Goal: Task Accomplishment & Management: Manage account settings

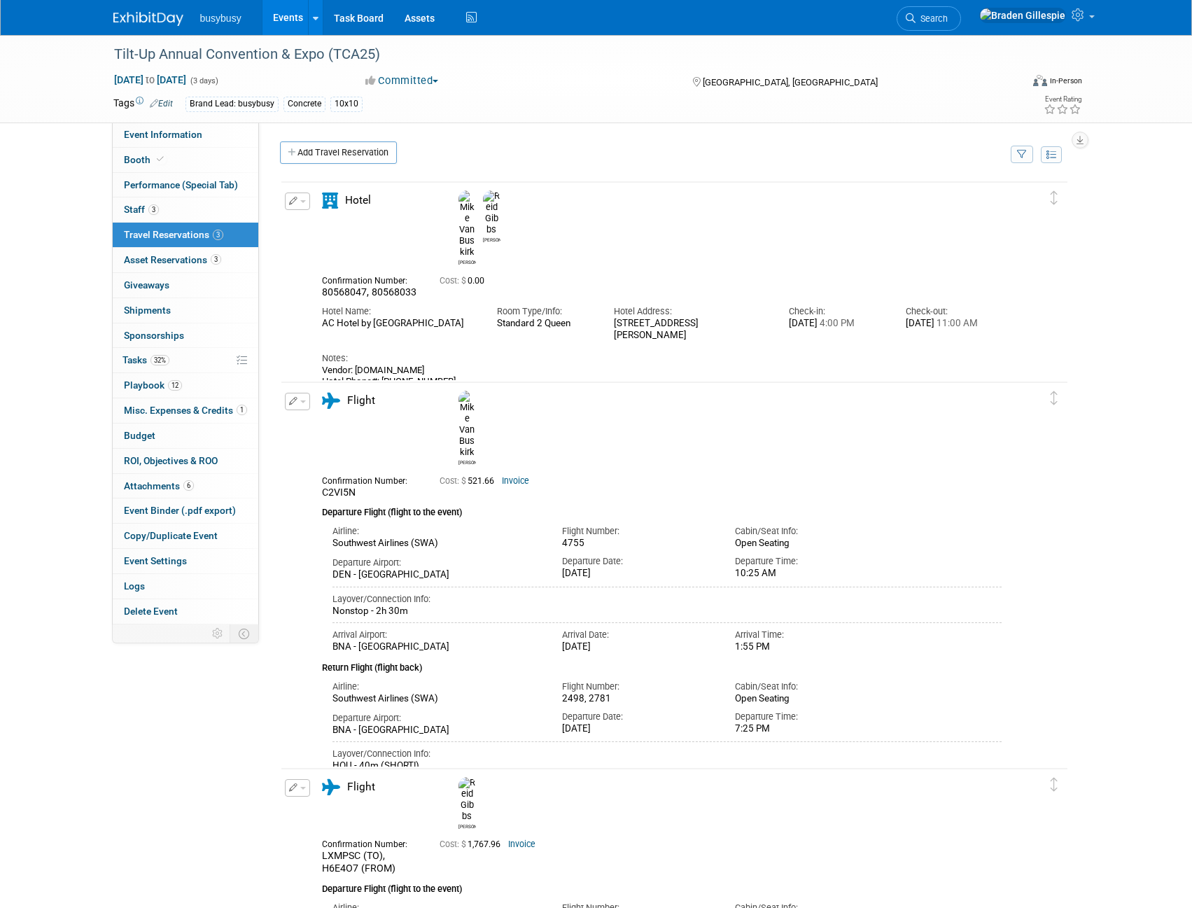
click at [139, 25] on img at bounding box center [148, 19] width 70 height 14
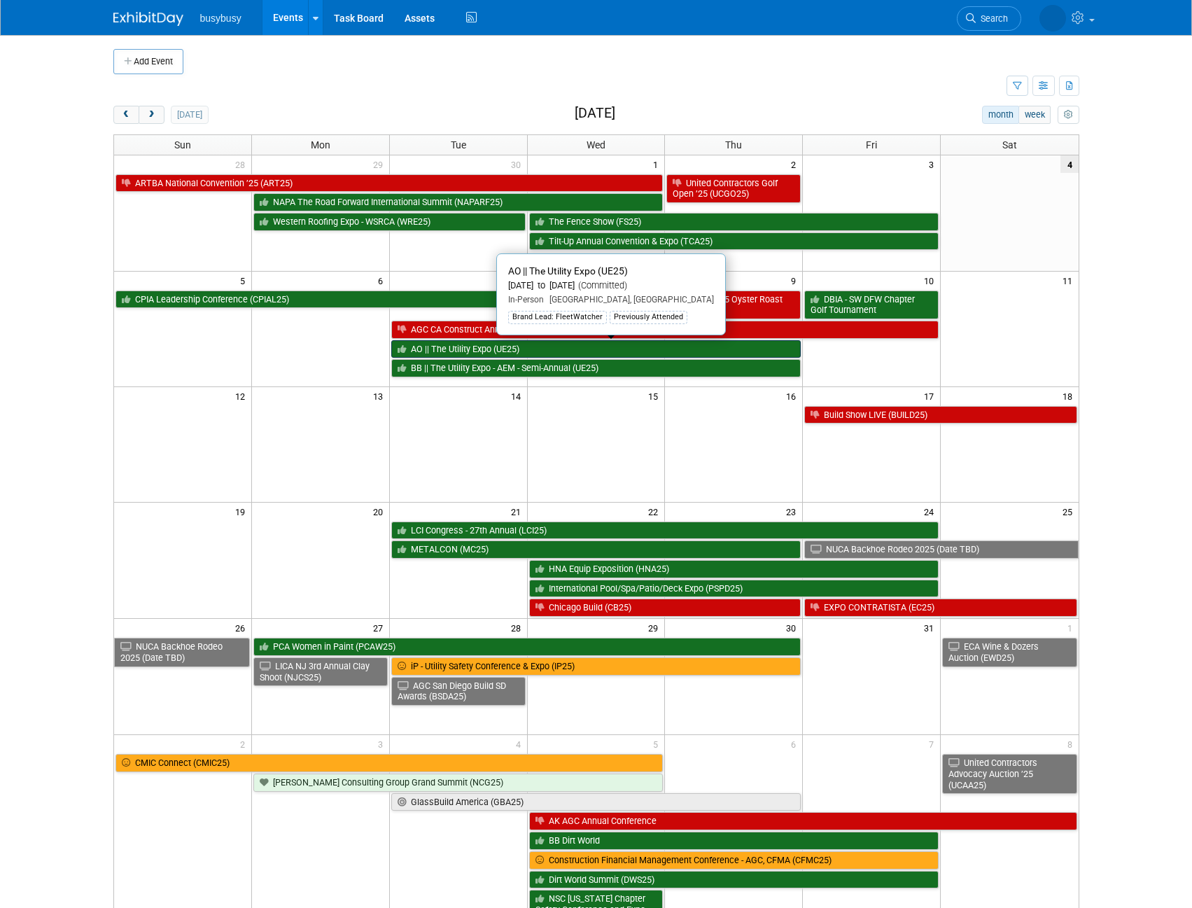
click at [542, 347] on link "AO || The Utility Expo (UE25)" at bounding box center [596, 349] width 410 height 18
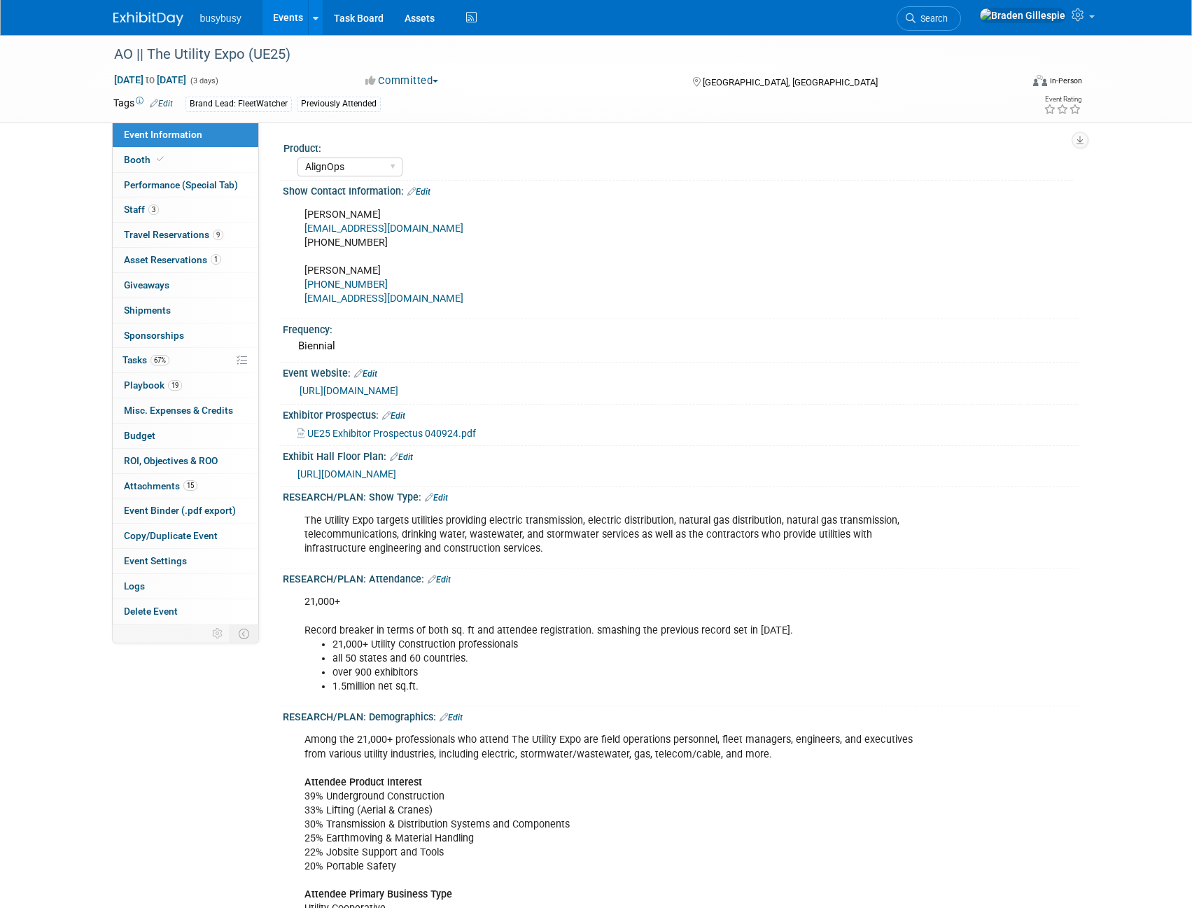
select select "AlignOps"
select select "Member"
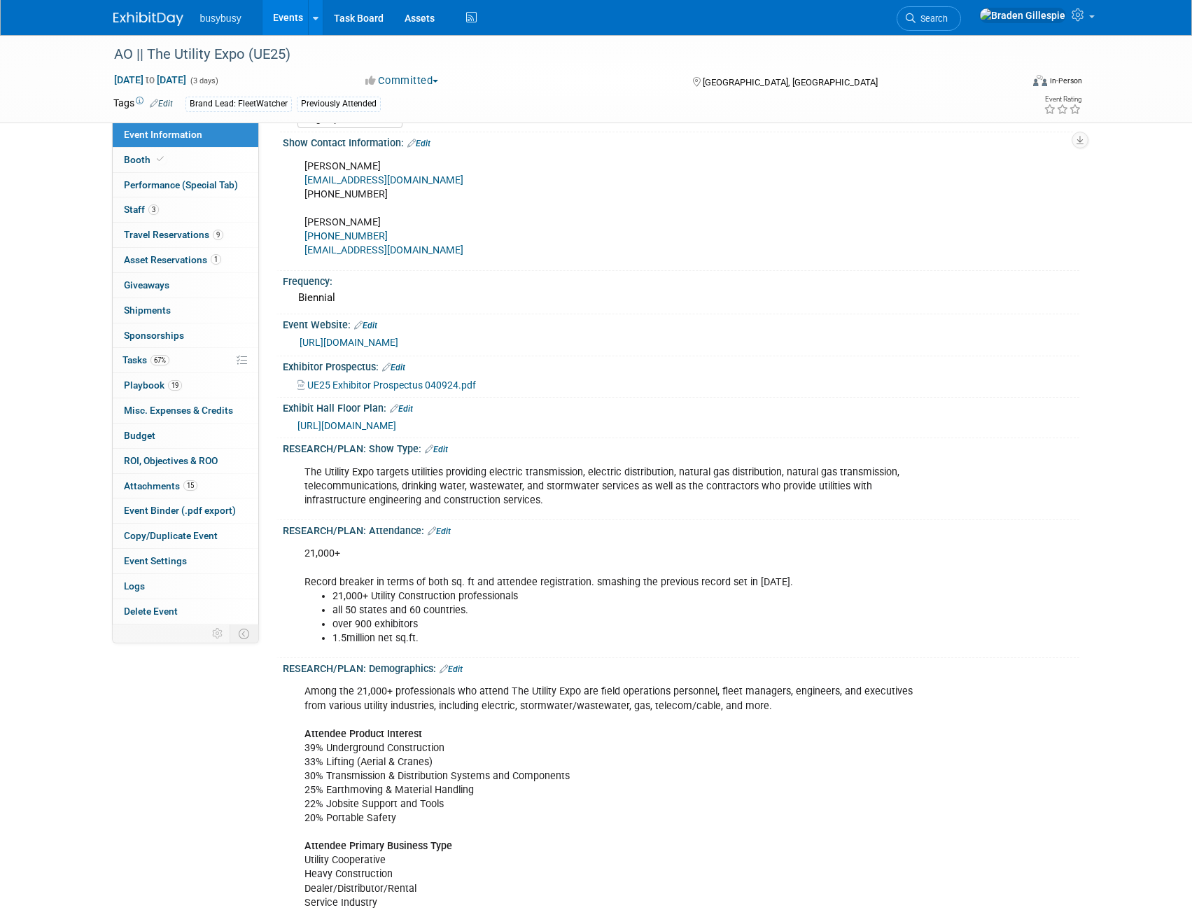
scroll to position [70, 0]
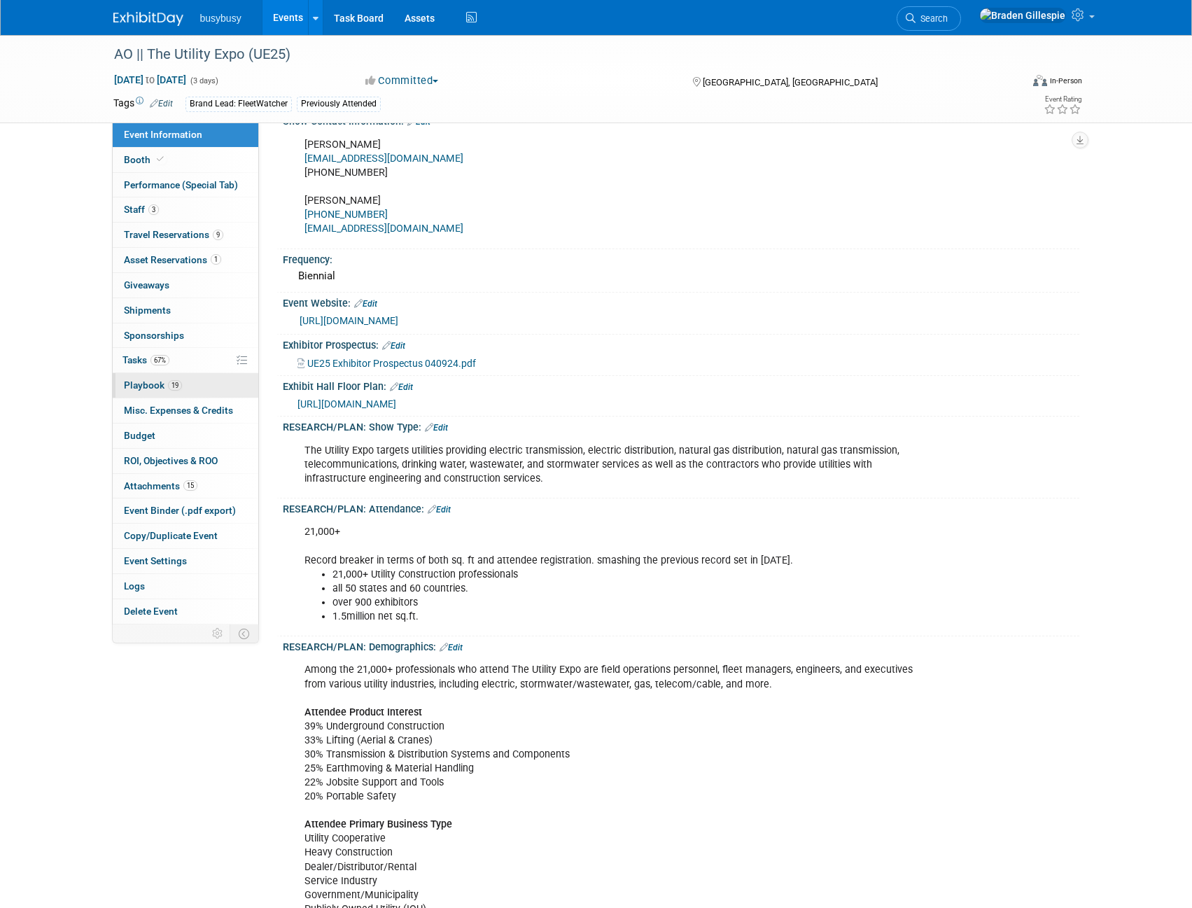
click at [195, 389] on link "19 Playbook 19" at bounding box center [186, 385] width 146 height 25
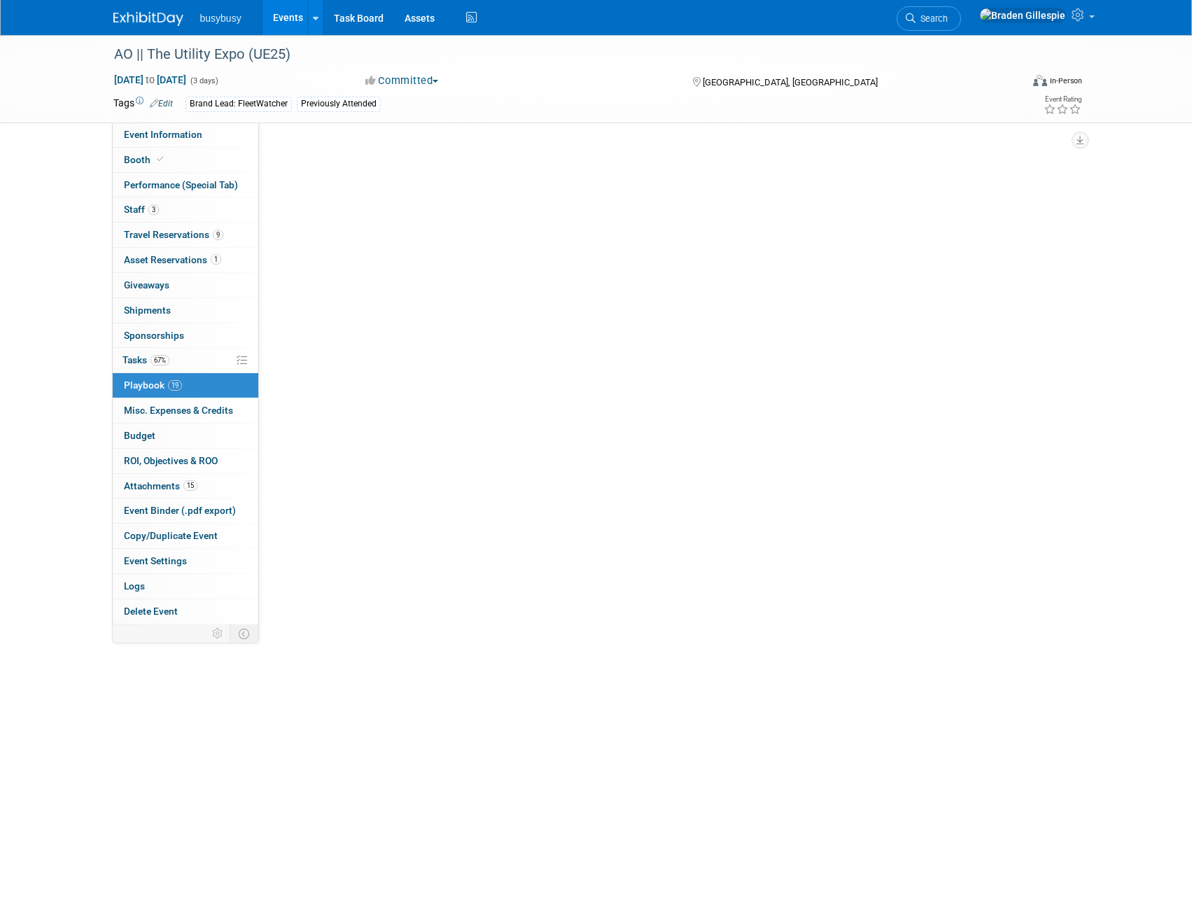
scroll to position [0, 0]
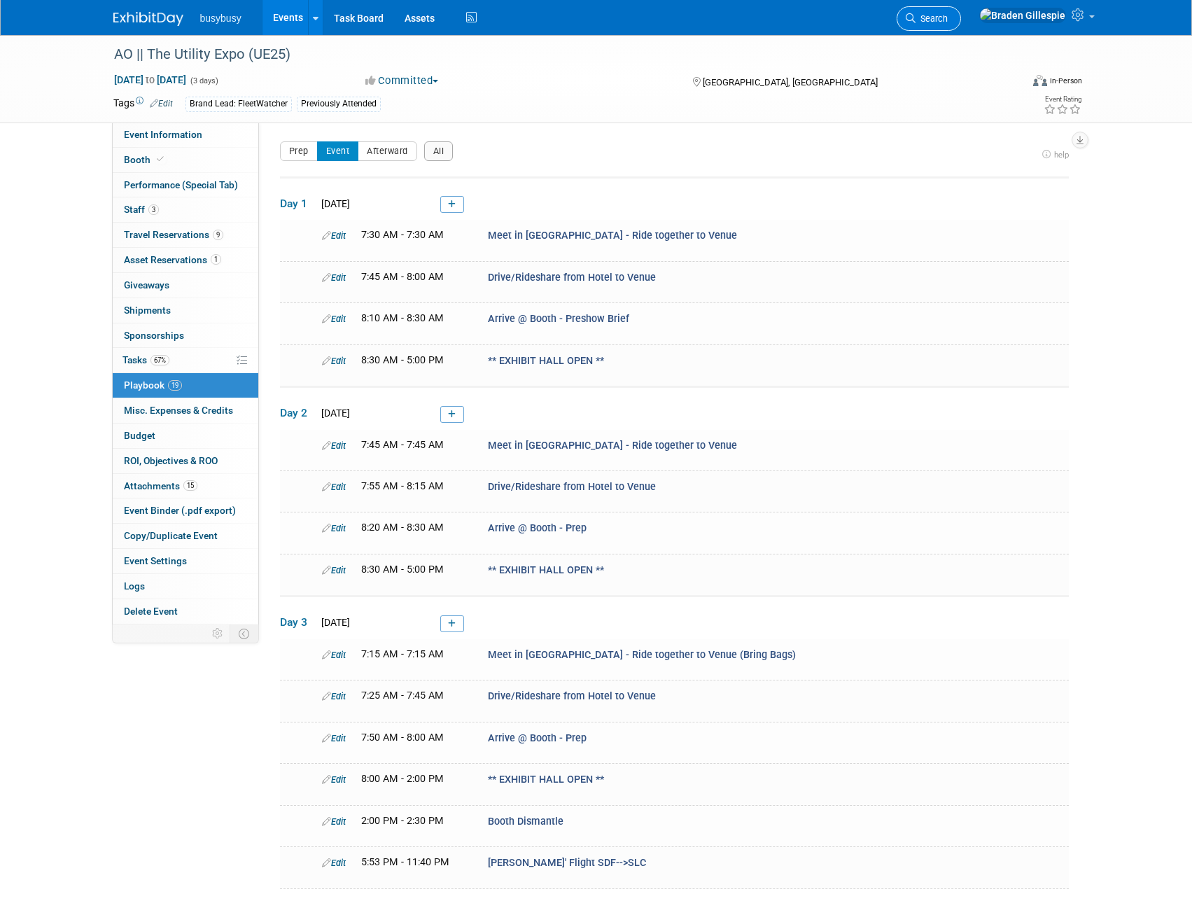
click at [961, 27] on link "Search" at bounding box center [929, 18] width 64 height 25
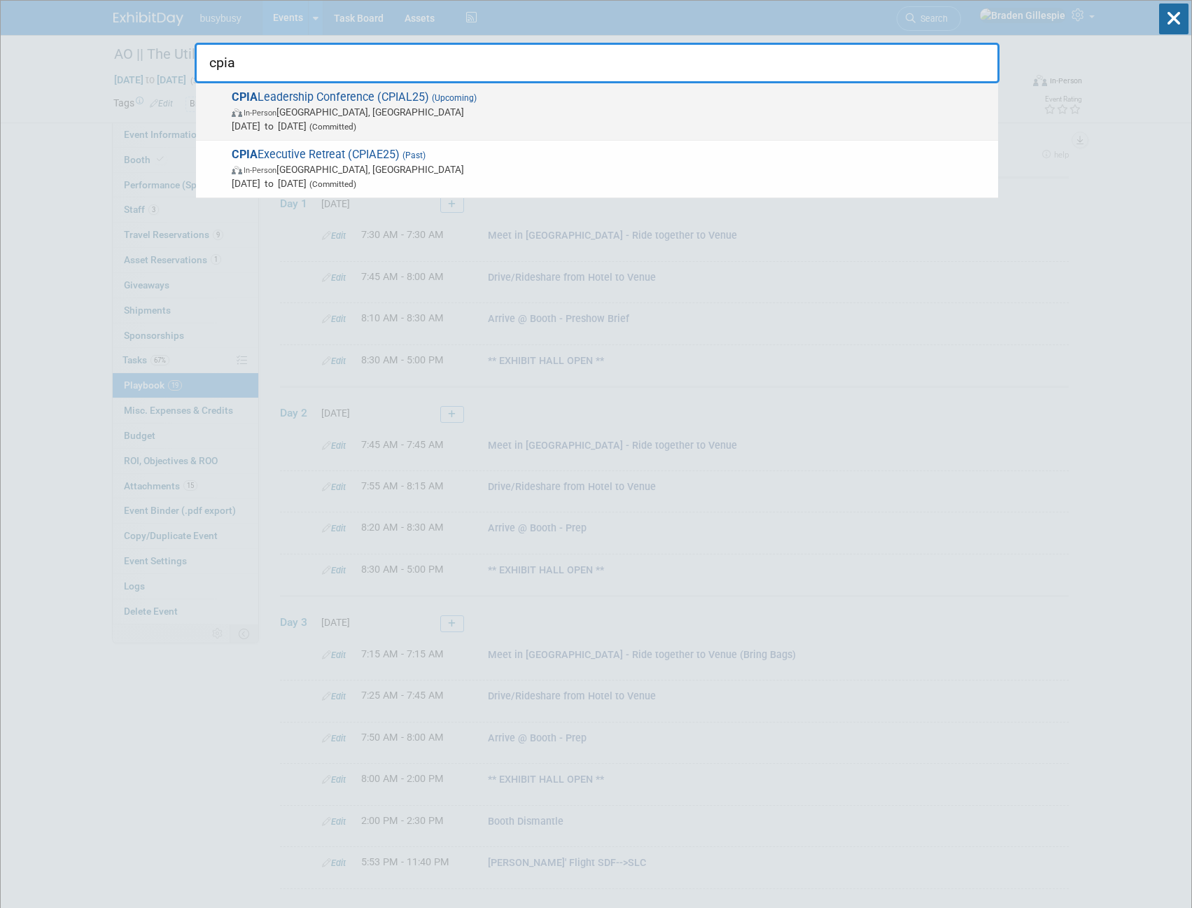
type input "cpia"
click at [653, 112] on span "In-Person Tucson, AZ" at bounding box center [612, 112] width 760 height 14
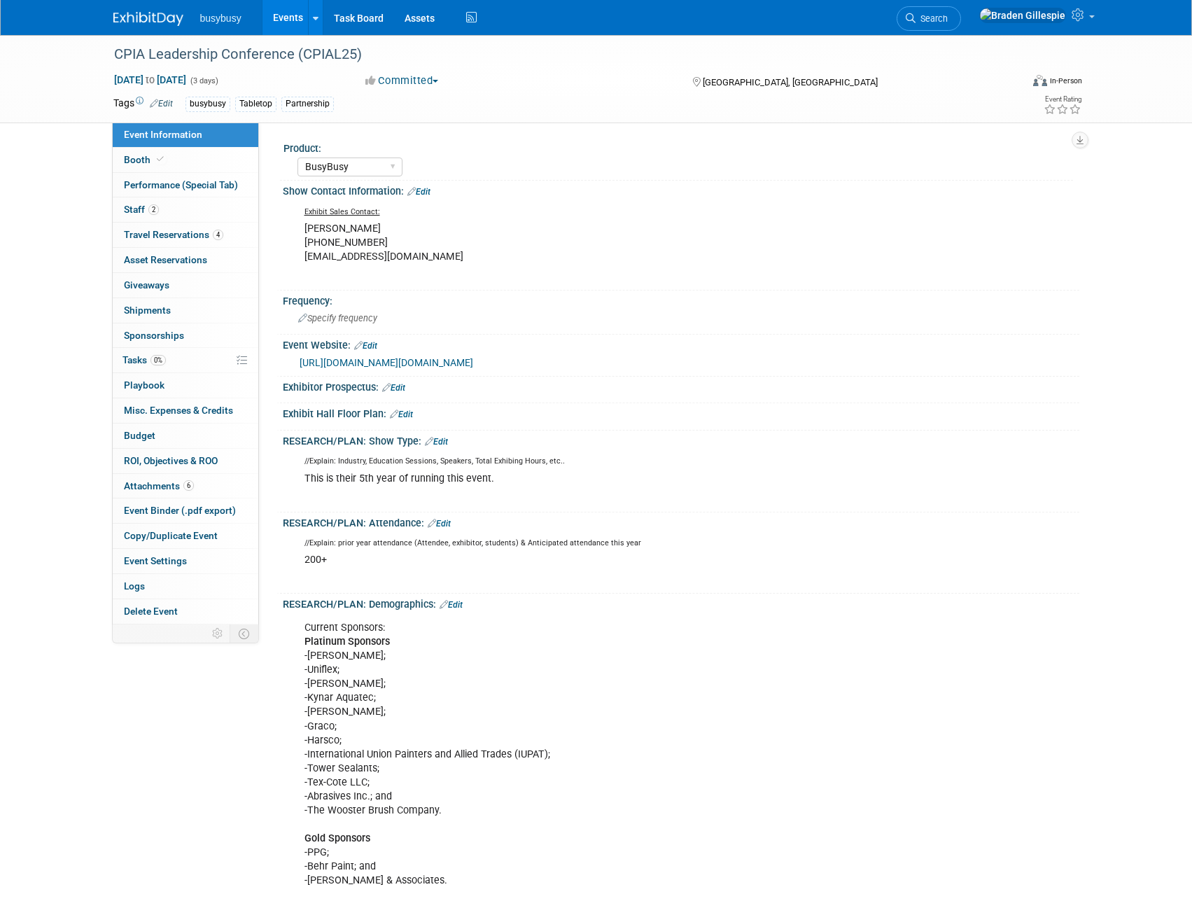
select select "BusyBusy"
click at [354, 368] on link "[URL][DOMAIN_NAME][DOMAIN_NAME]" at bounding box center [387, 362] width 174 height 11
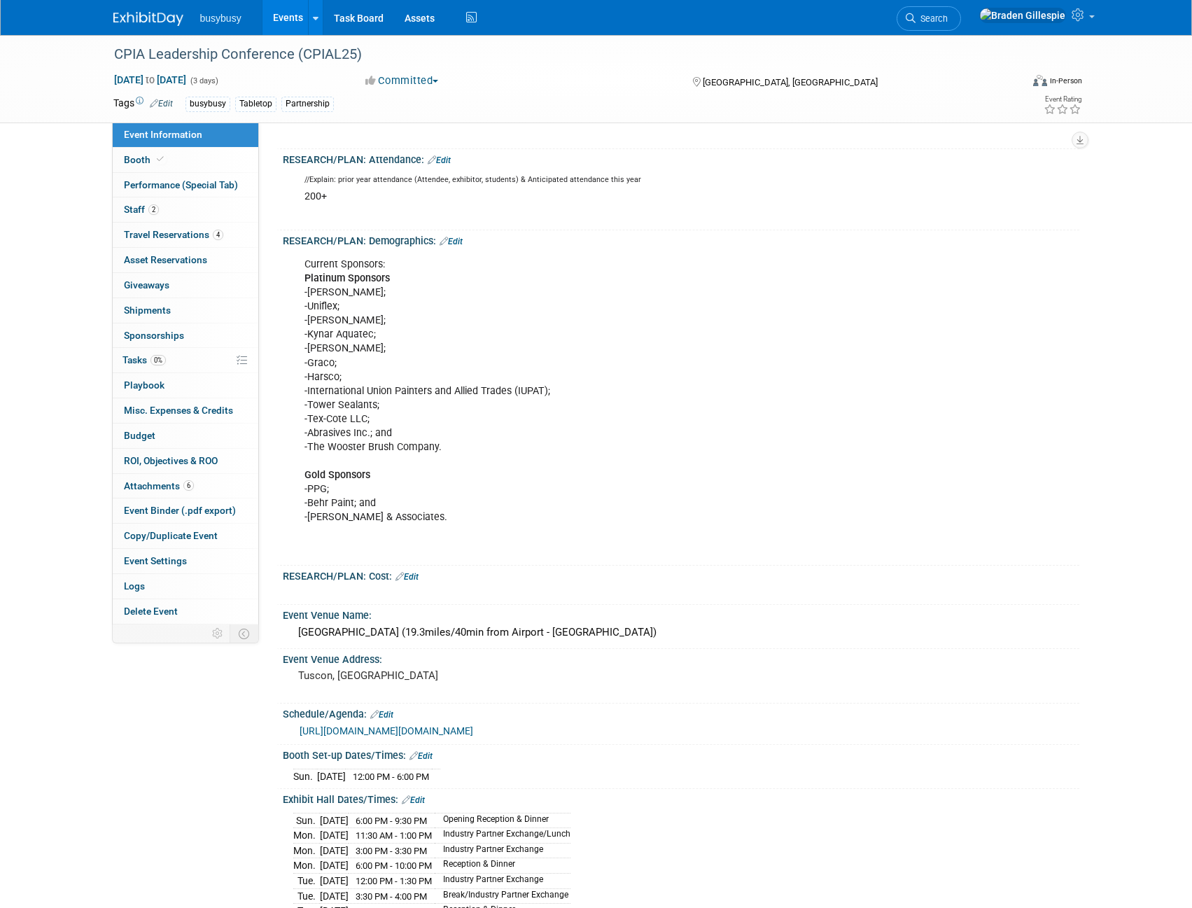
scroll to position [420, 0]
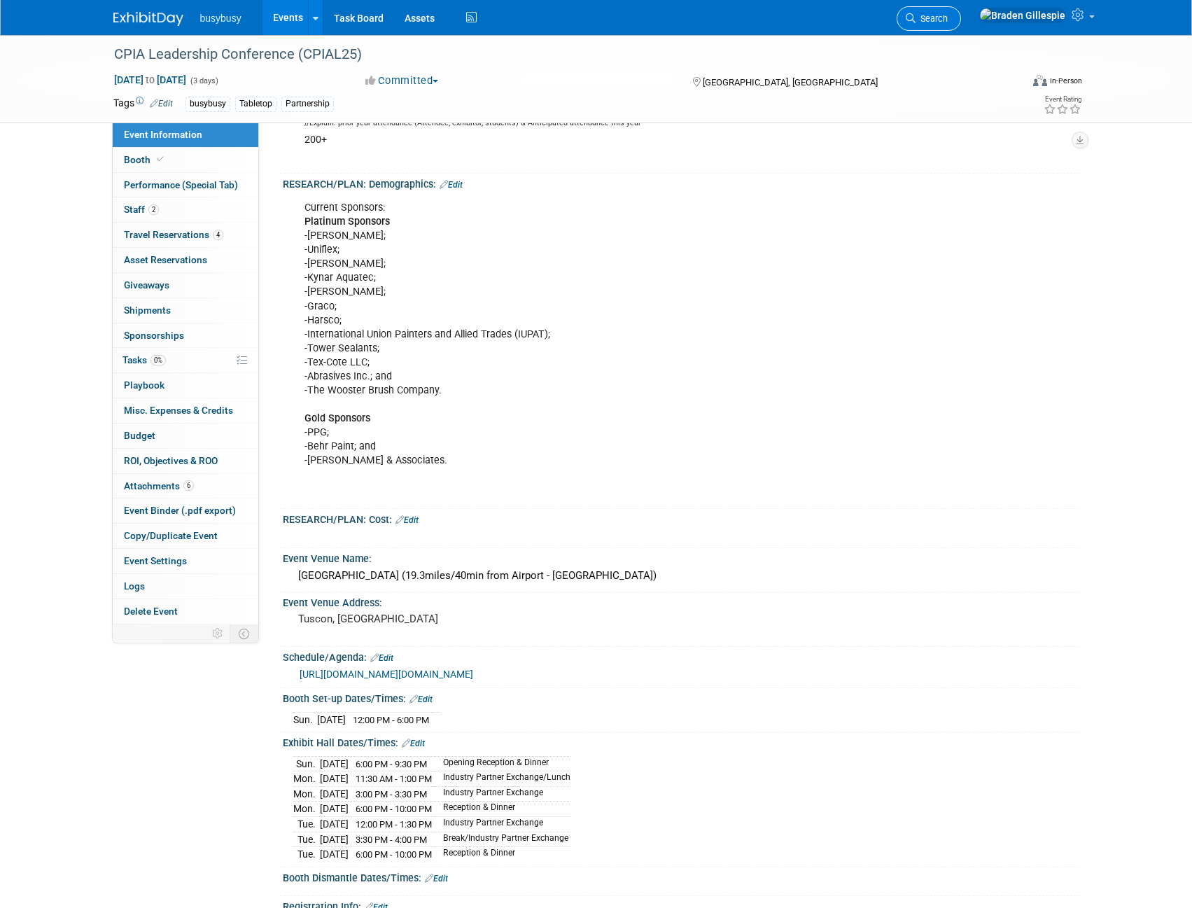
click at [961, 12] on link "Search" at bounding box center [929, 18] width 64 height 25
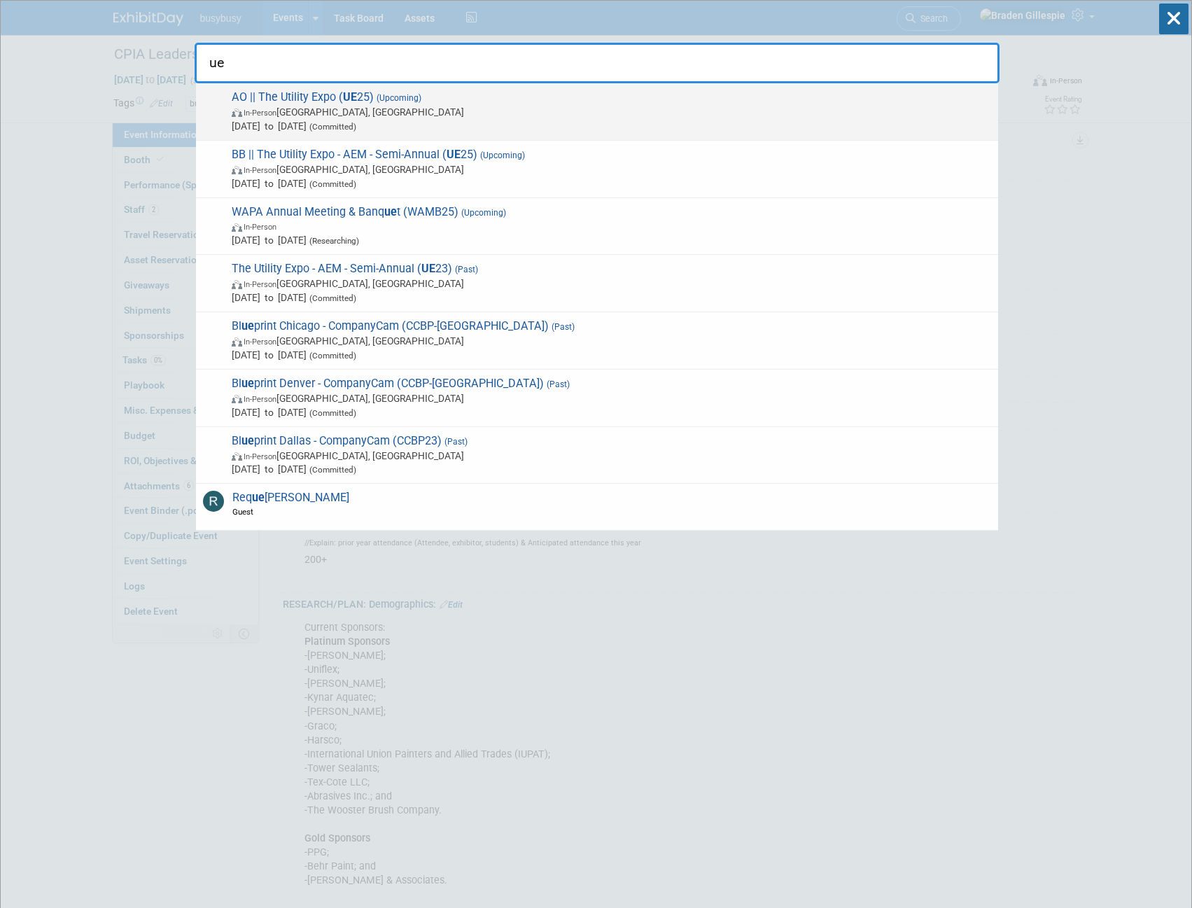
type input "ue"
click at [433, 120] on span "Oct 7, 2025 to Oct 9, 2025 (Committed)" at bounding box center [612, 126] width 760 height 14
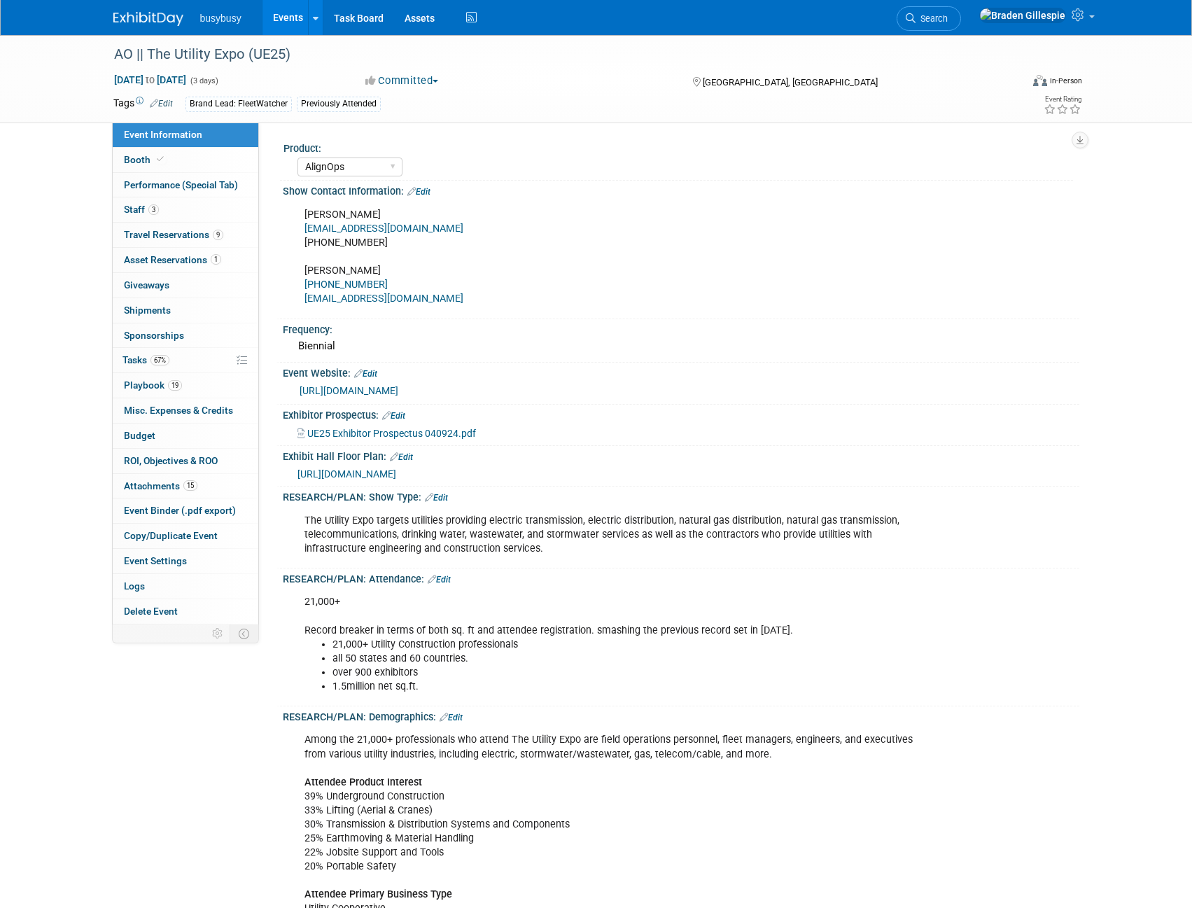
select select "AlignOps"
select select "Member"
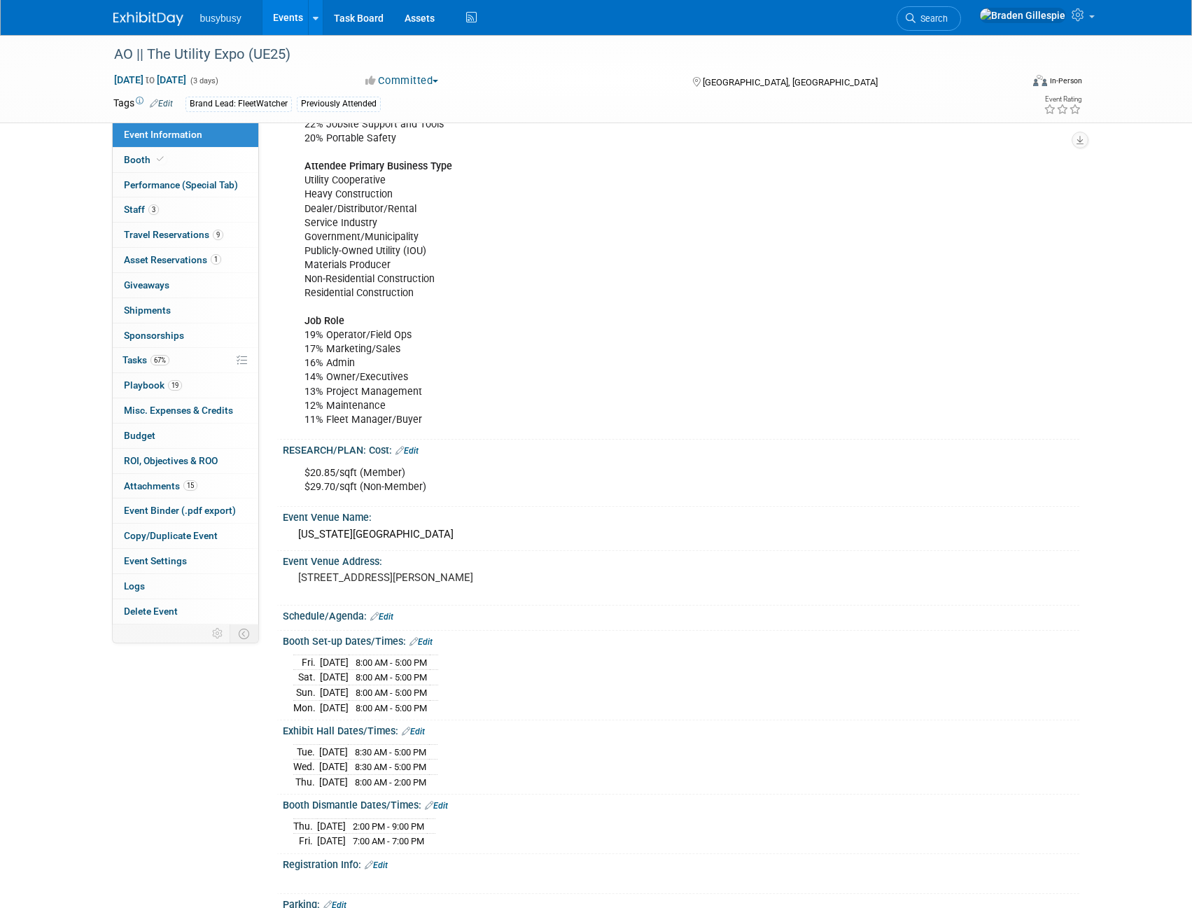
scroll to position [980, 0]
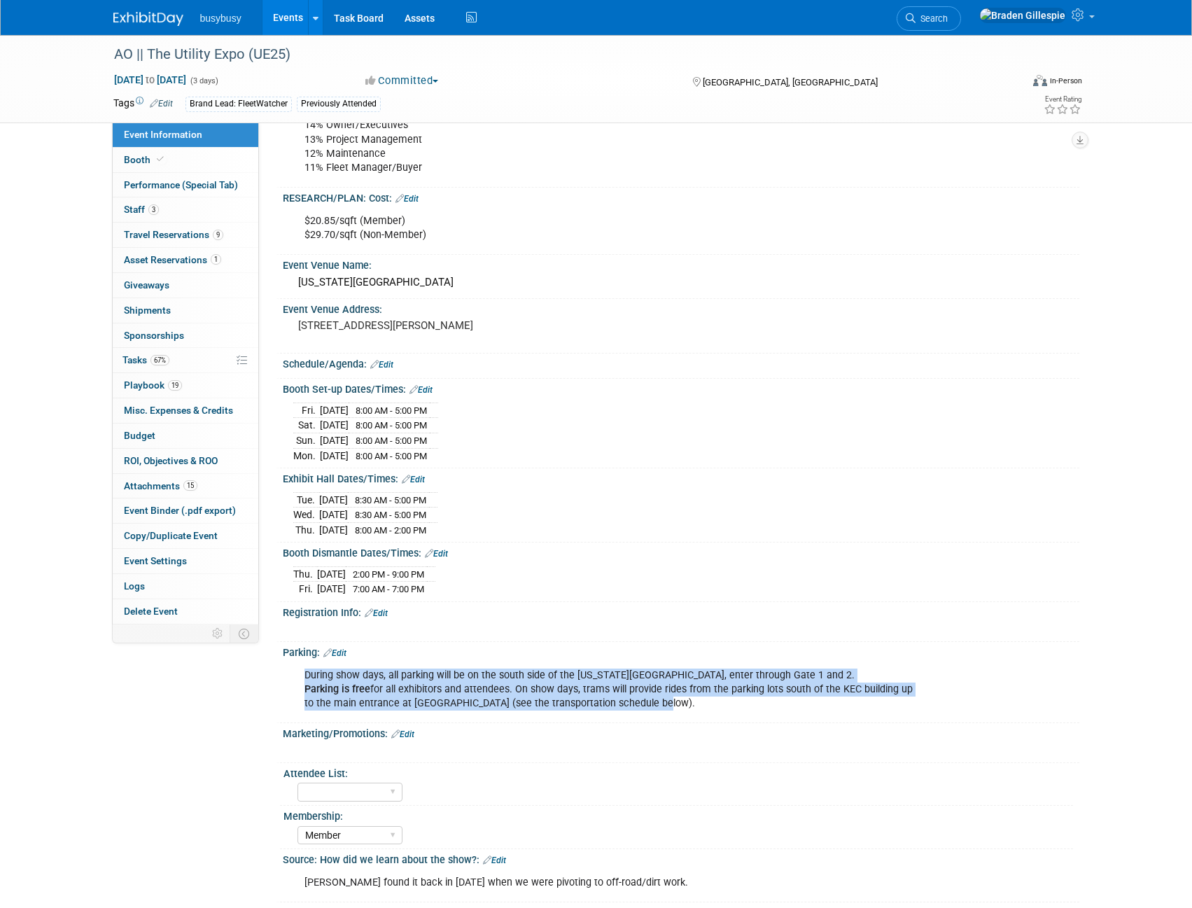
drag, startPoint x: 657, startPoint y: 702, endPoint x: 294, endPoint y: 665, distance: 364.6
click at [295, 665] on div "During show days, all parking will be on the south side of the Kentucky Expo Ce…" at bounding box center [610, 690] width 631 height 56
click at [208, 166] on link "Booth" at bounding box center [186, 160] width 146 height 25
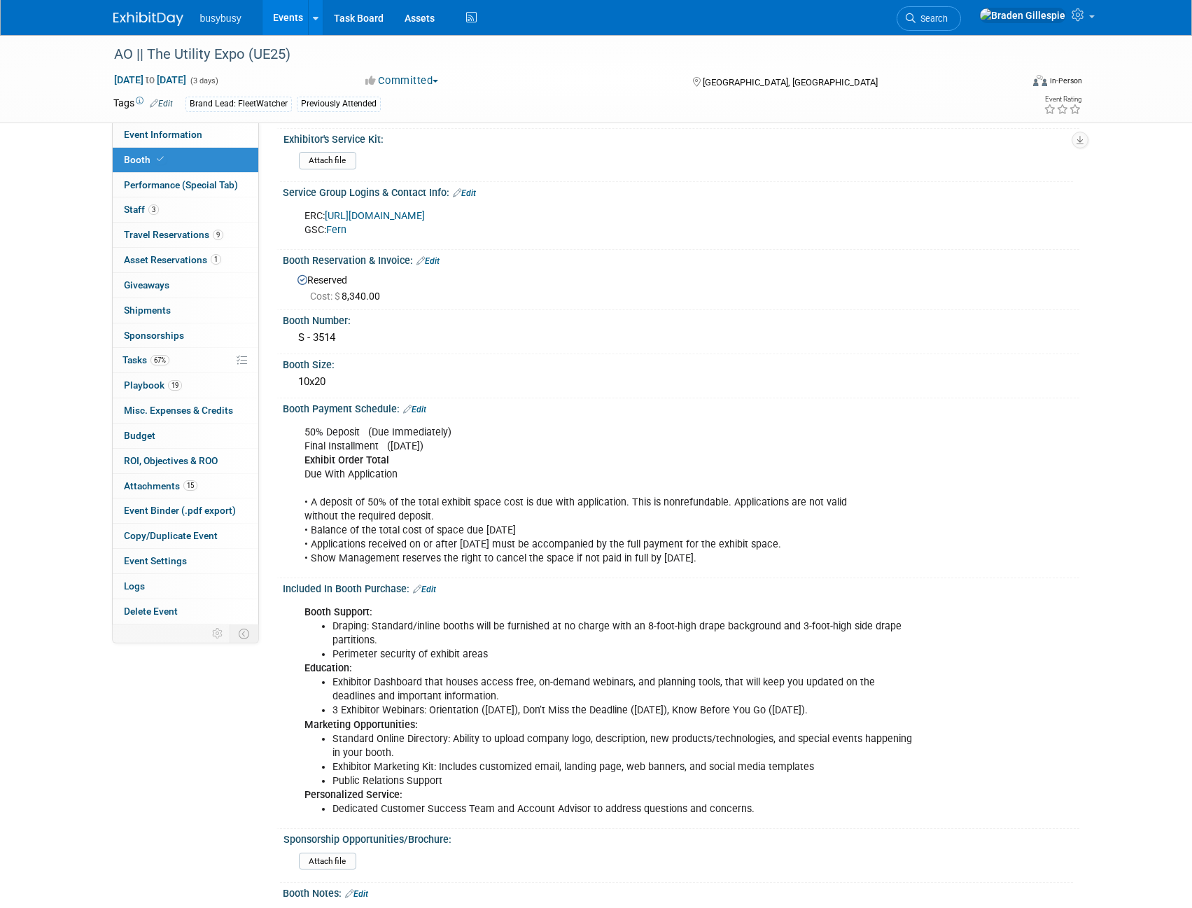
scroll to position [70, 0]
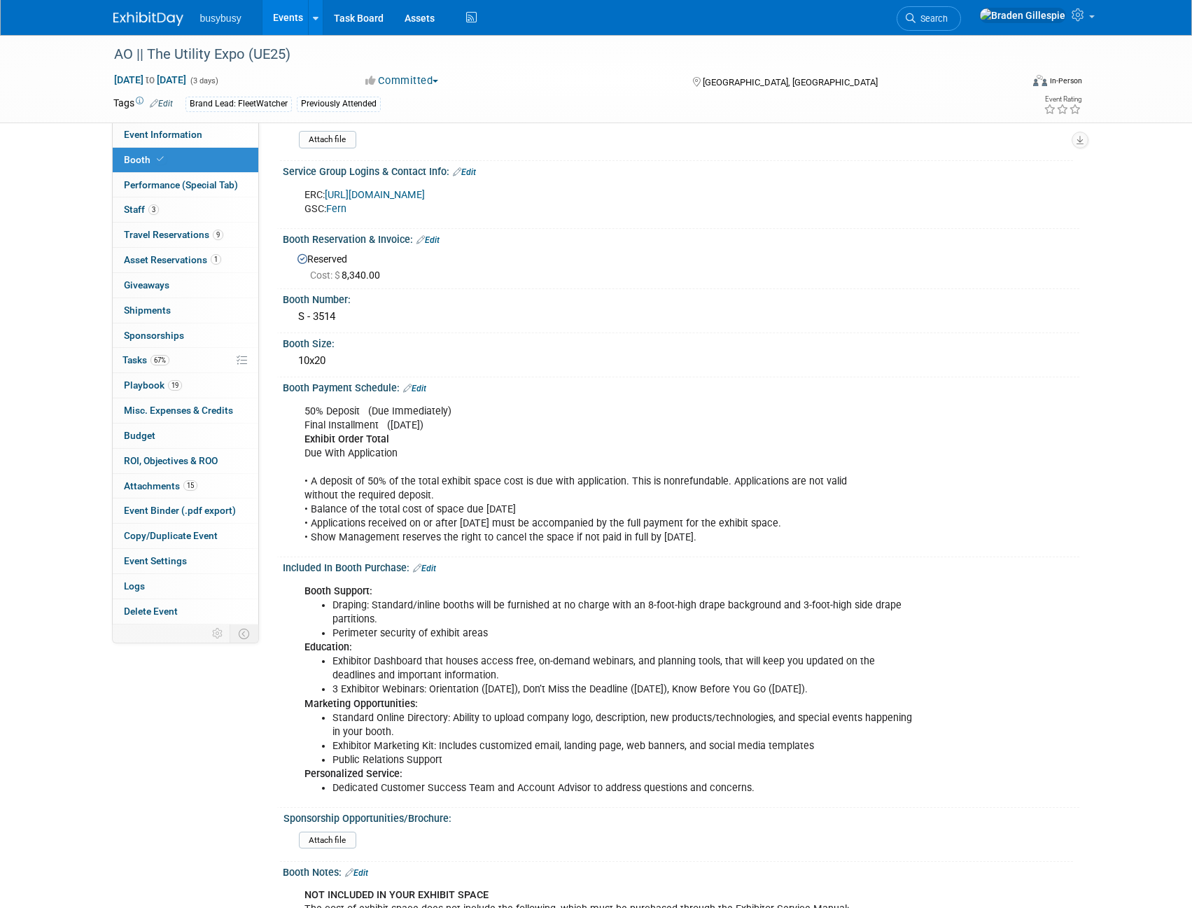
click at [137, 18] on img at bounding box center [148, 19] width 70 height 14
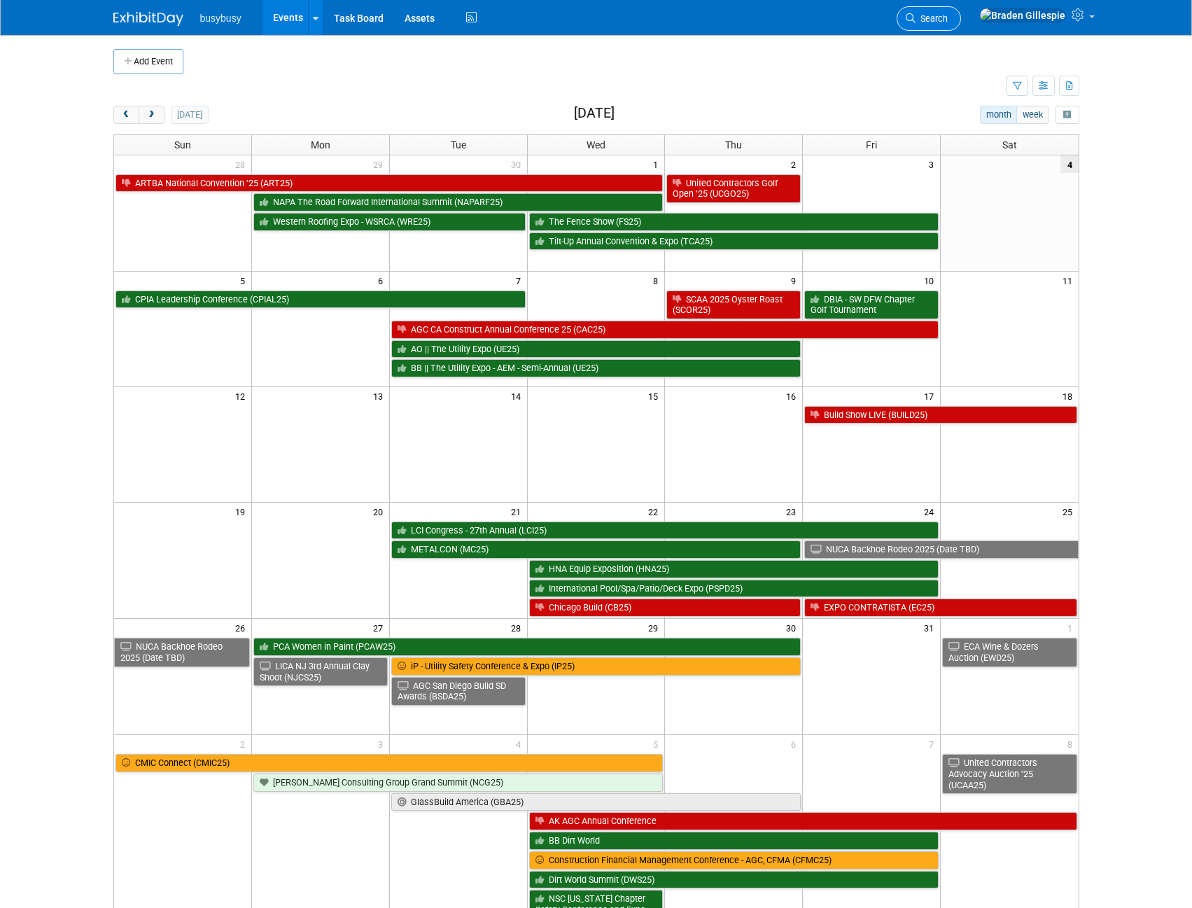
click at [948, 22] on span "Search" at bounding box center [932, 18] width 32 height 11
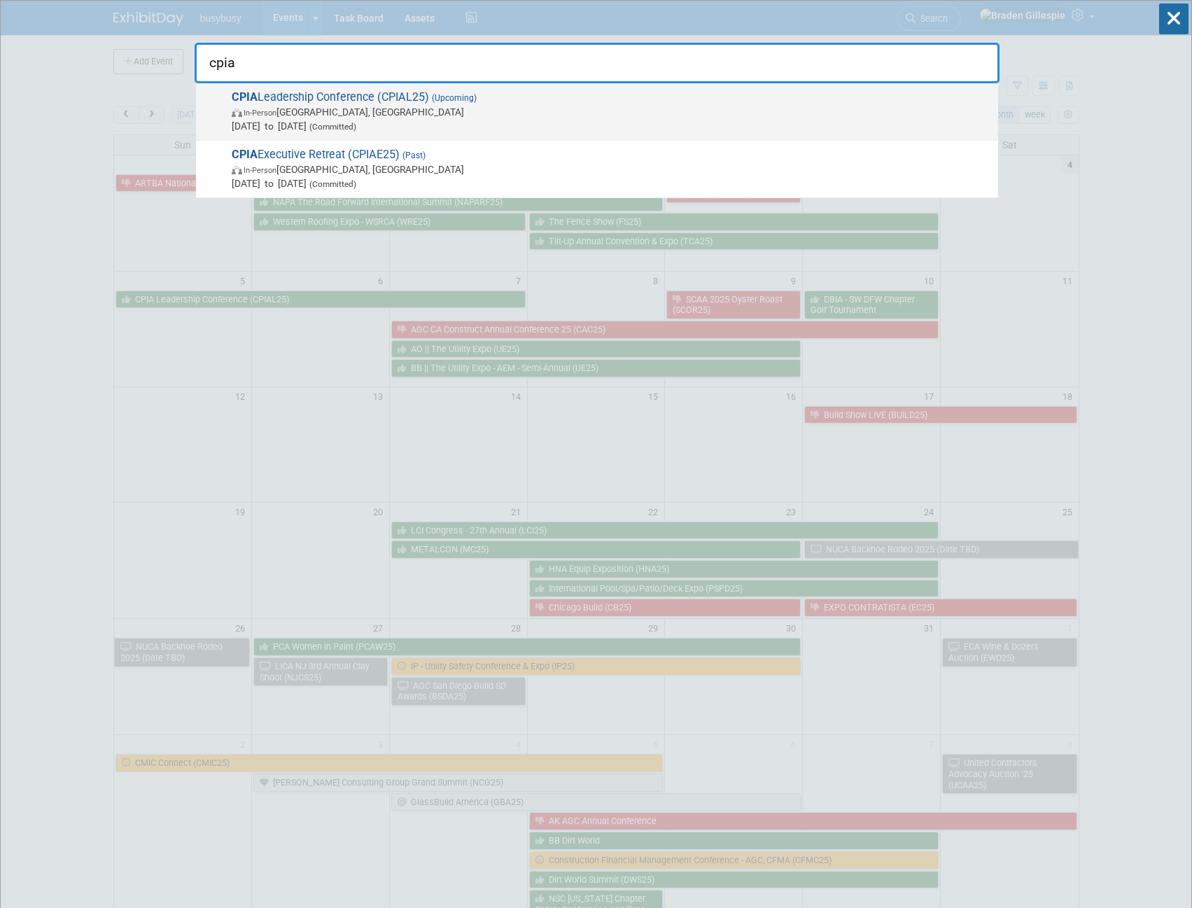
type input "cpia"
click at [725, 131] on span "Oct 5, 2025 to Oct 7, 2025 (Committed)" at bounding box center [612, 126] width 760 height 14
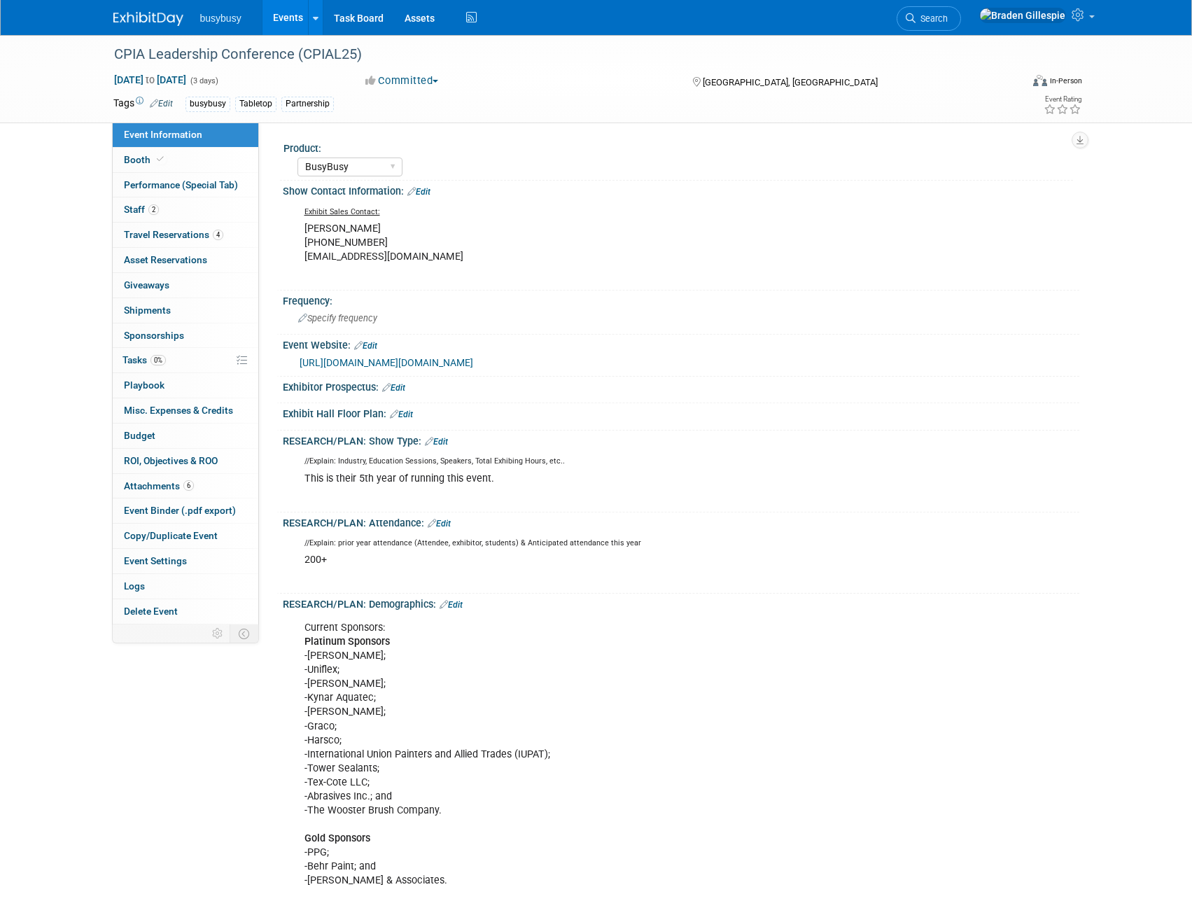
select select "BusyBusy"
click at [200, 163] on link "Booth" at bounding box center [186, 160] width 146 height 25
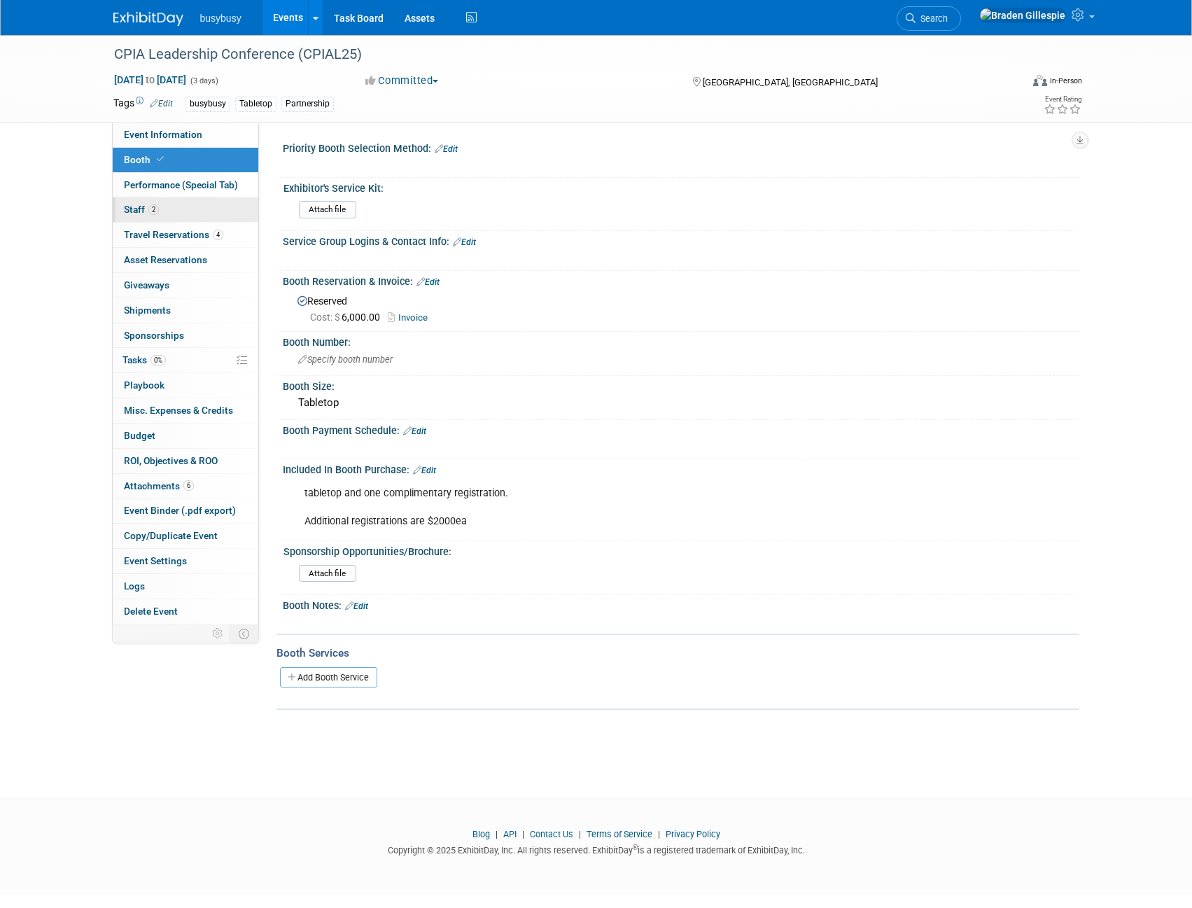
click at [205, 212] on link "2 Staff 2" at bounding box center [186, 209] width 146 height 25
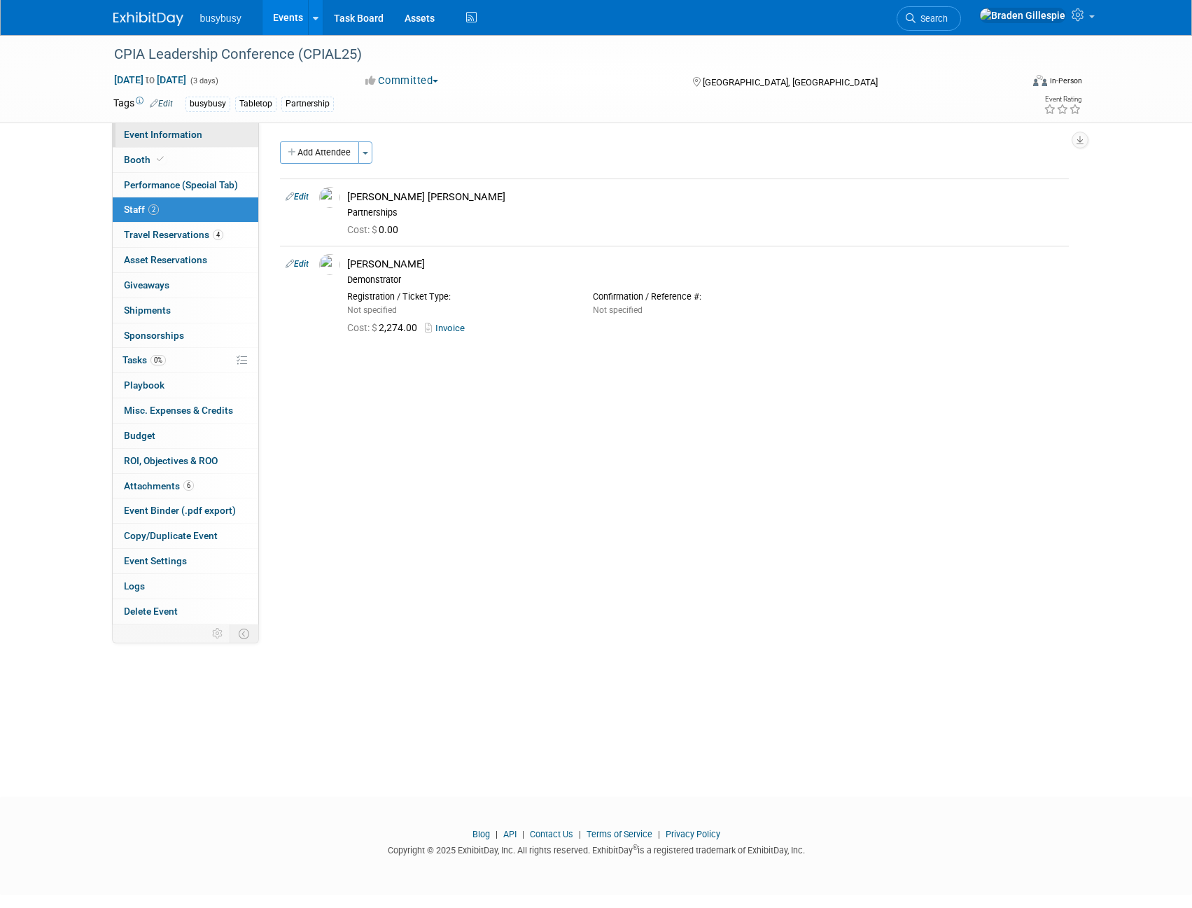
click at [168, 132] on span "Event Information" at bounding box center [163, 134] width 78 height 11
select select "BusyBusy"
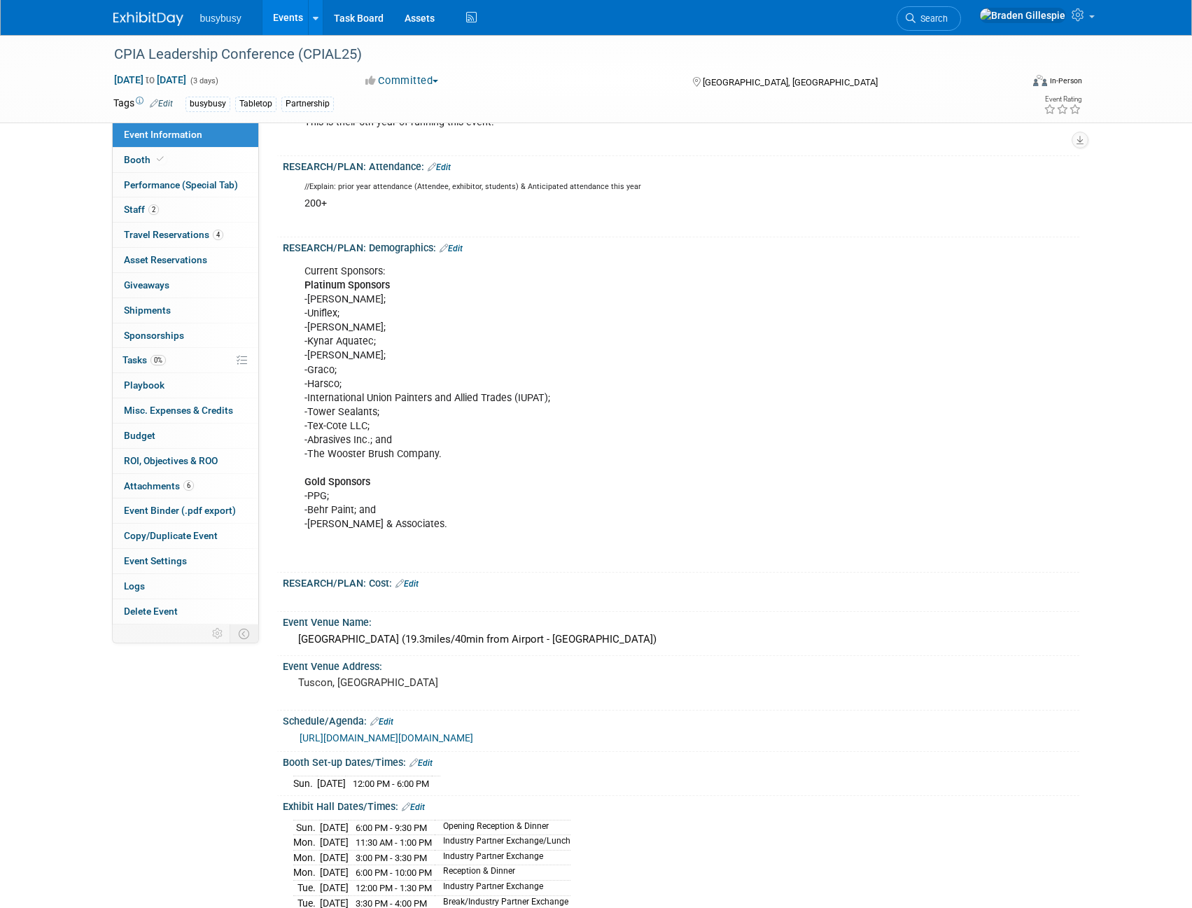
scroll to position [630, 0]
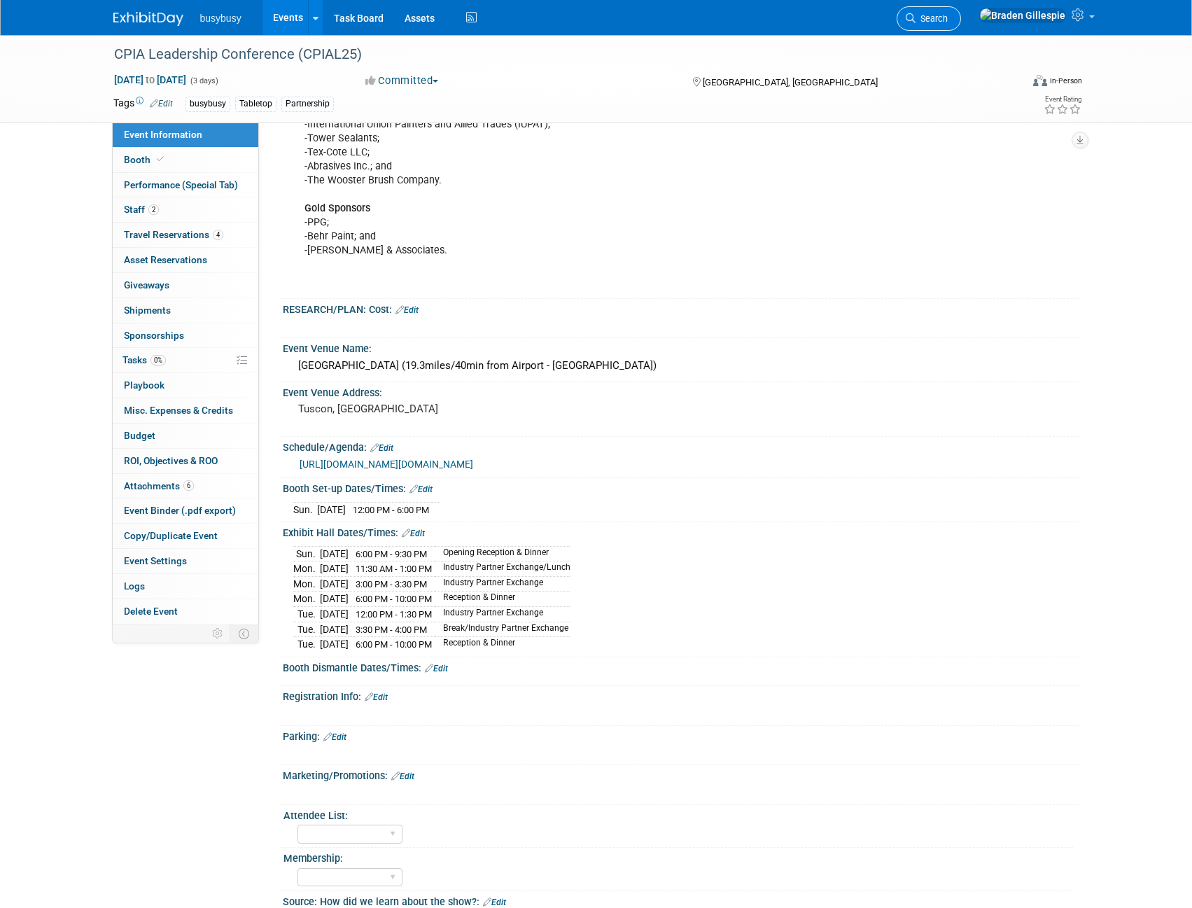
click at [948, 17] on span "Search" at bounding box center [932, 18] width 32 height 11
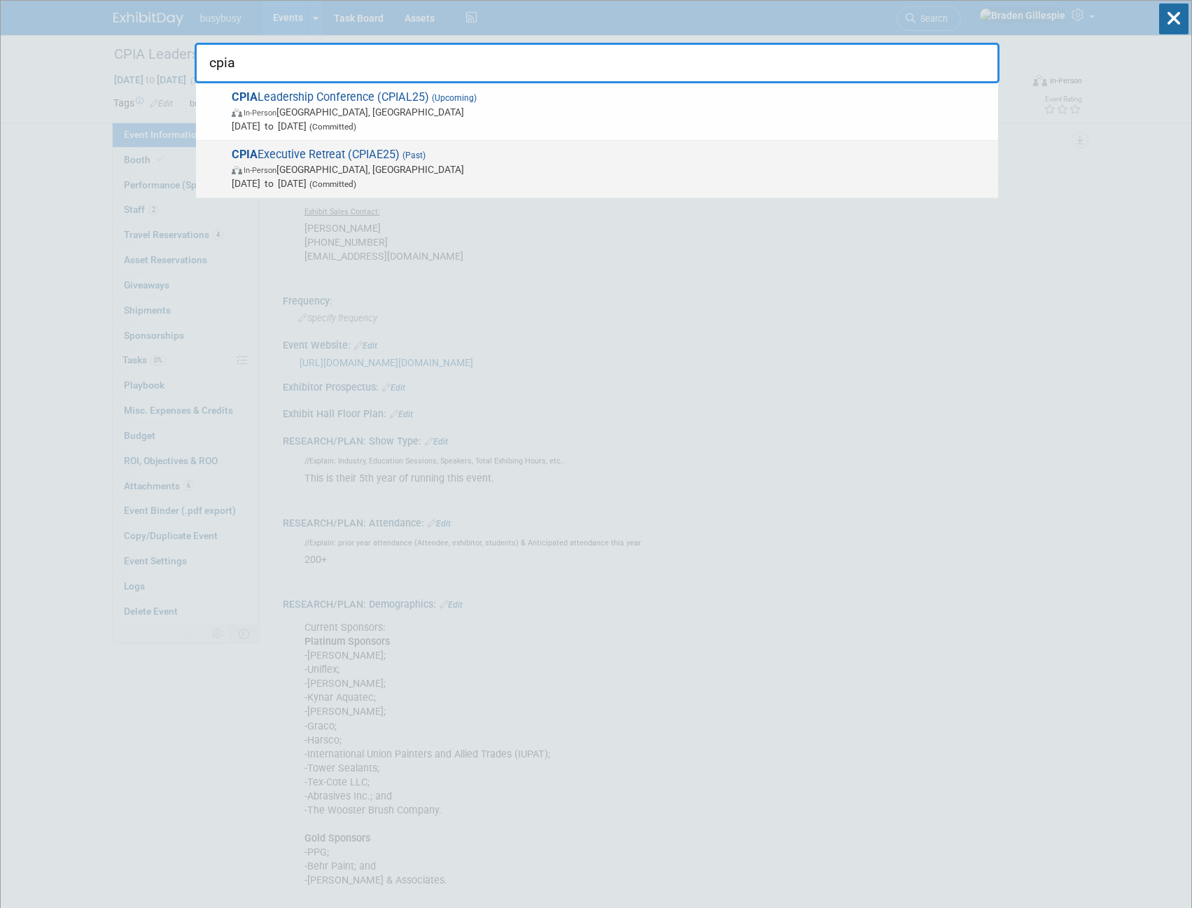
type input "cpia"
click at [375, 176] on span "[DATE] to [DATE] (Committed)" at bounding box center [612, 183] width 760 height 14
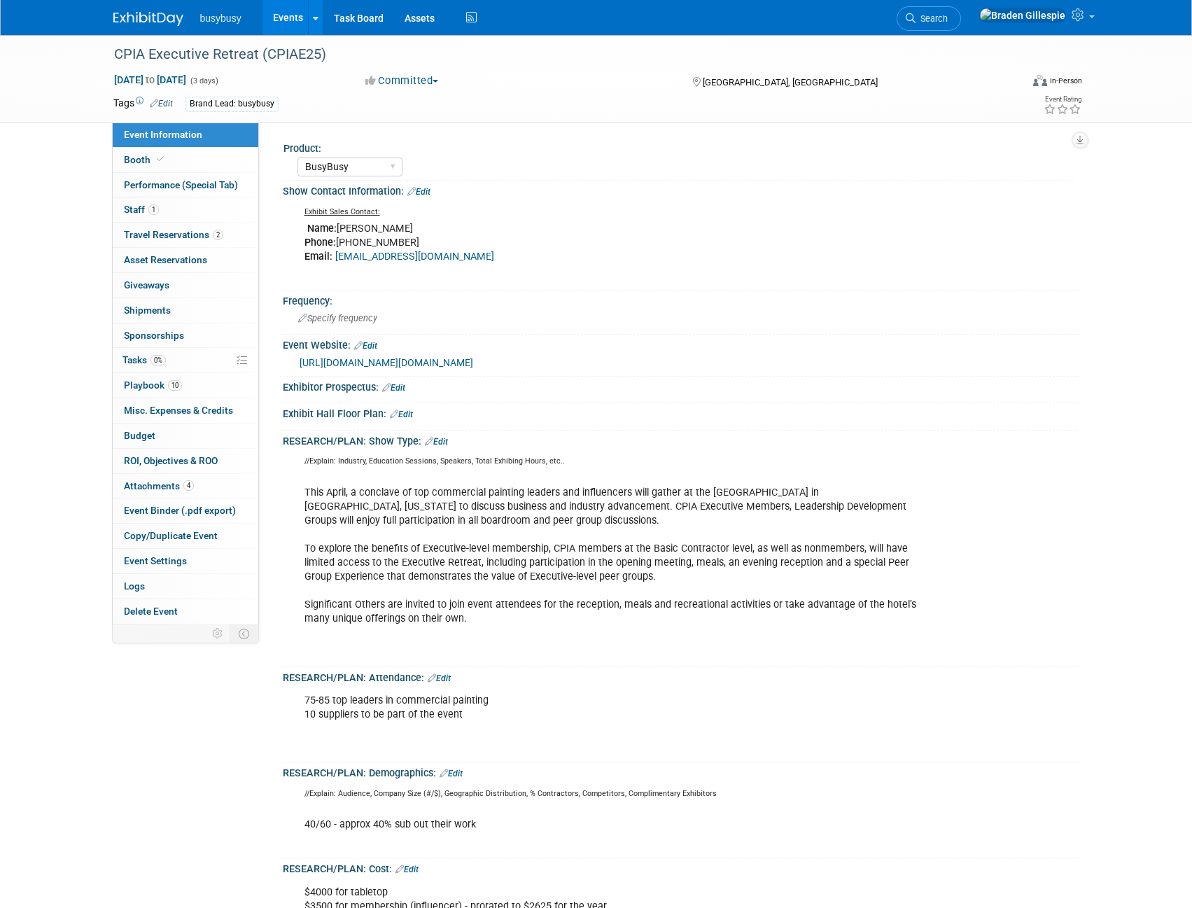
select select "BusyBusy"
click at [177, 236] on span "Travel Reservations 2" at bounding box center [173, 234] width 99 height 11
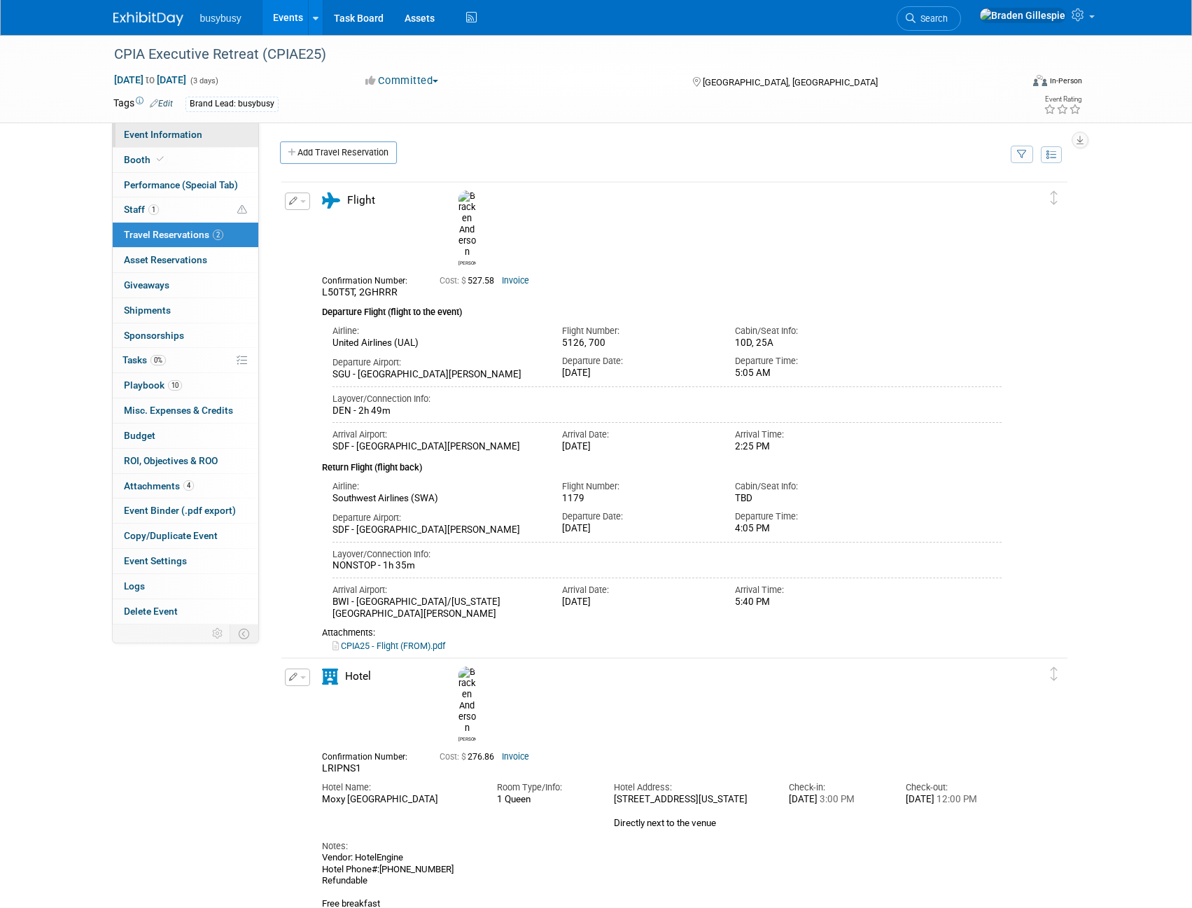
click at [167, 129] on span "Event Information" at bounding box center [163, 134] width 78 height 11
select select "BusyBusy"
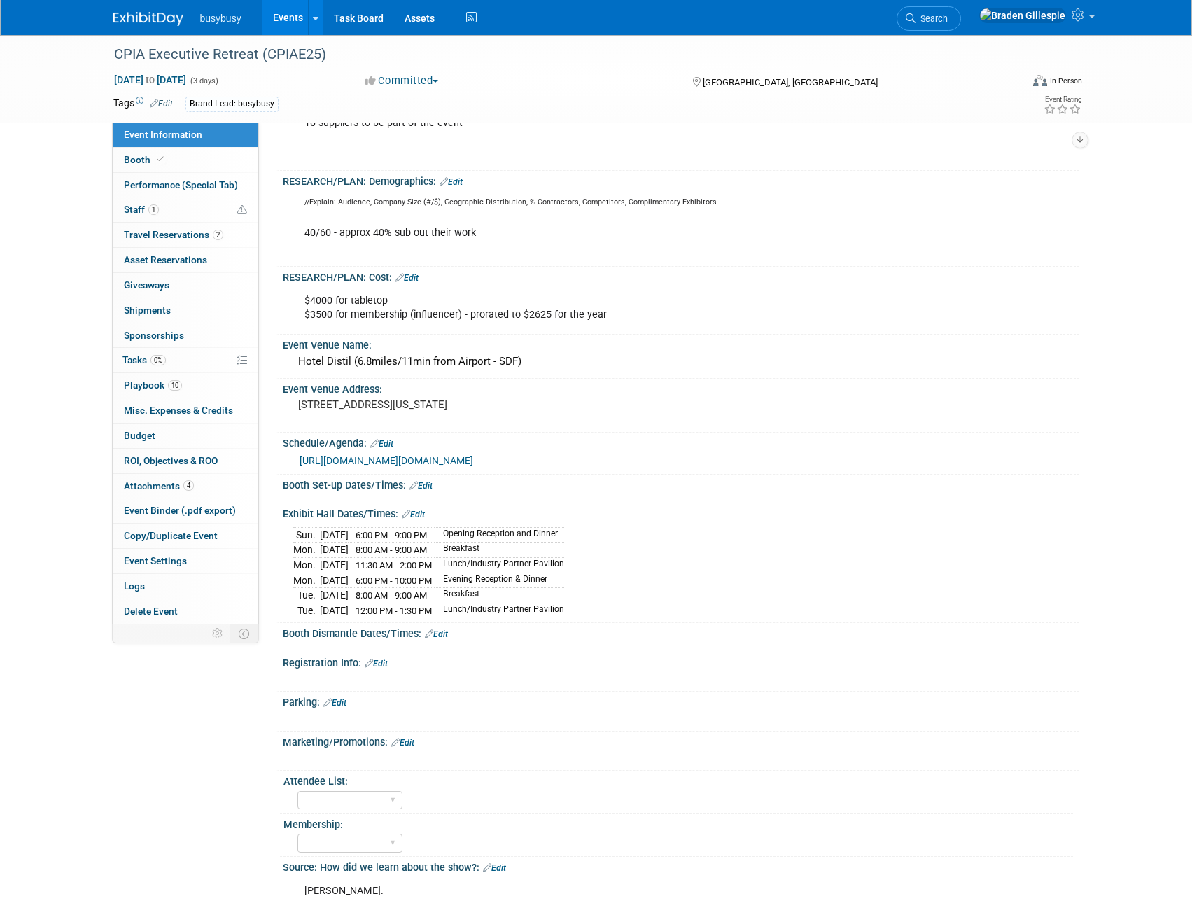
scroll to position [840, 0]
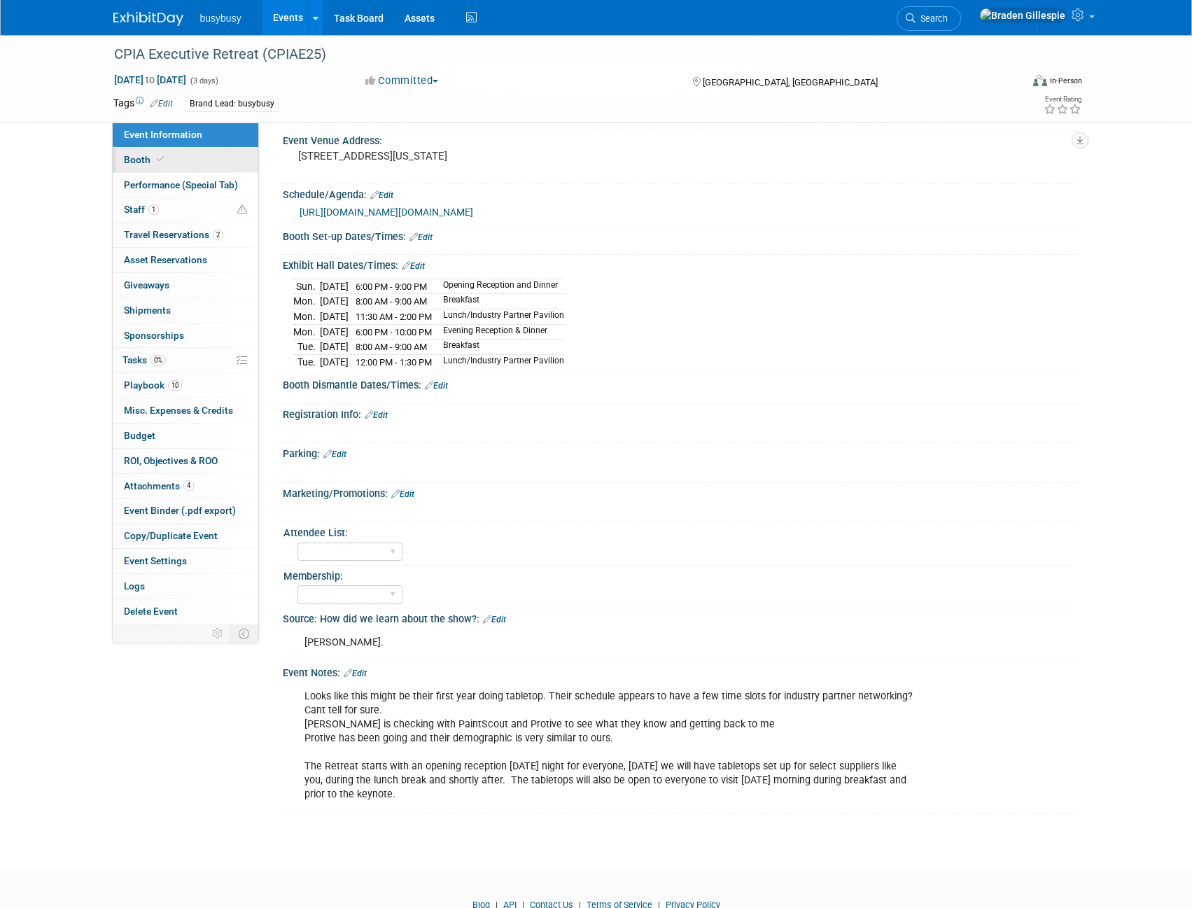
click at [193, 158] on link "Booth" at bounding box center [186, 160] width 146 height 25
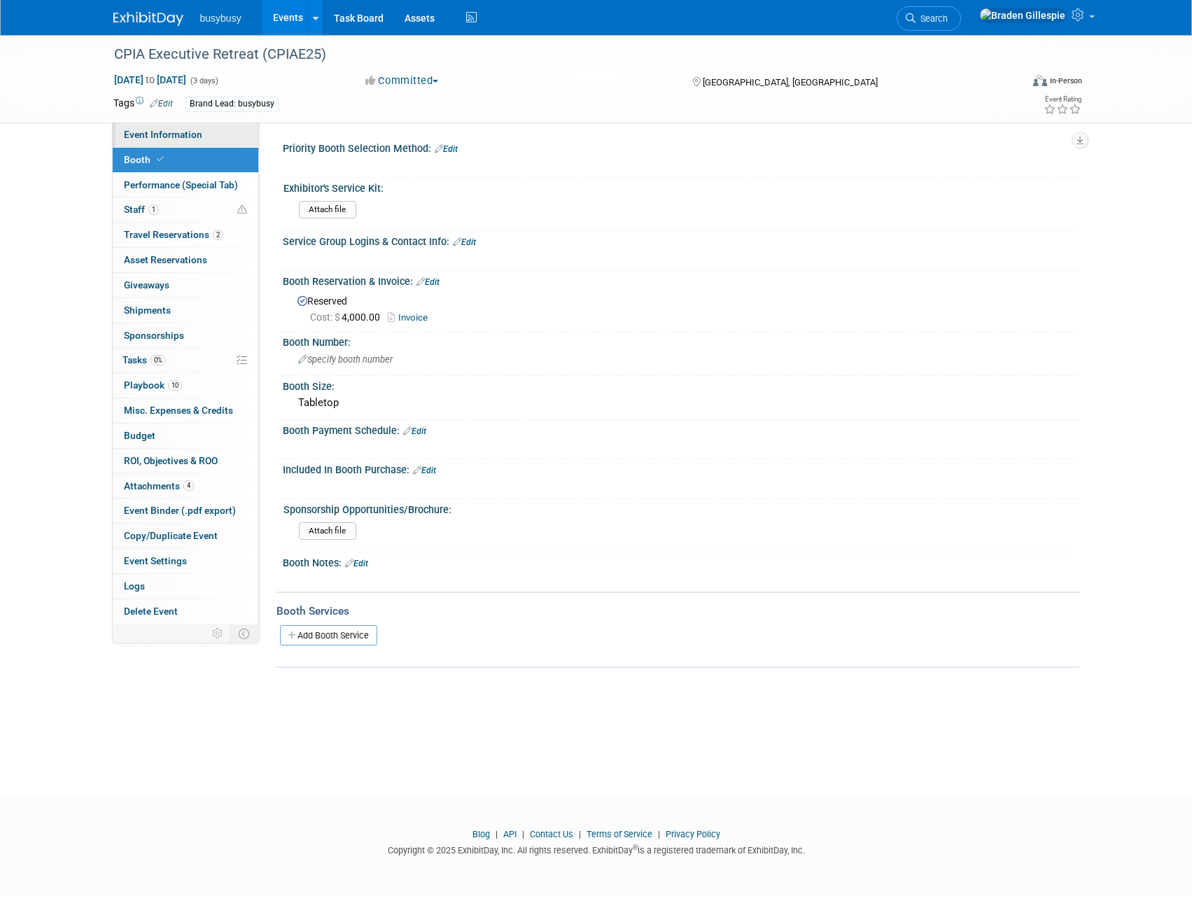
click at [203, 130] on link "Event Information" at bounding box center [186, 135] width 146 height 25
select select "BusyBusy"
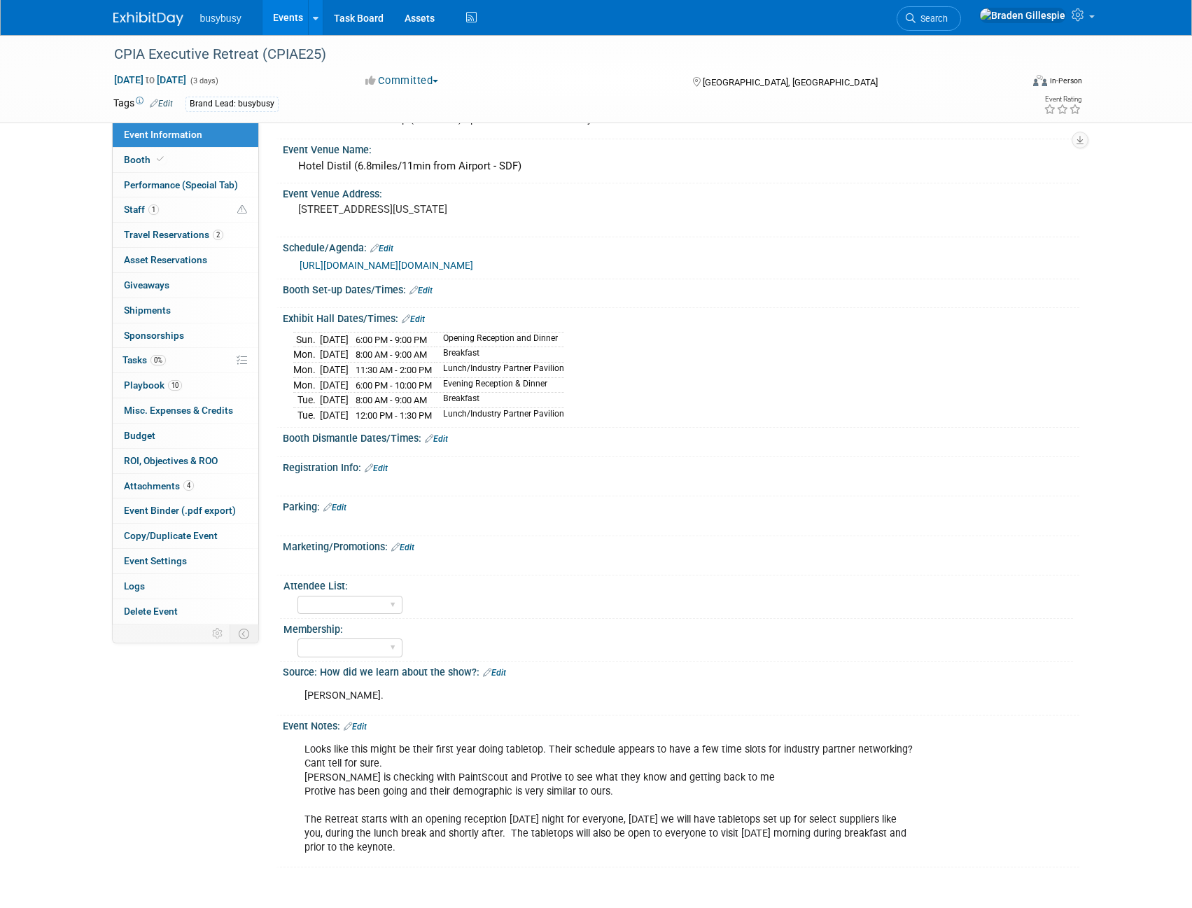
scroll to position [895, 0]
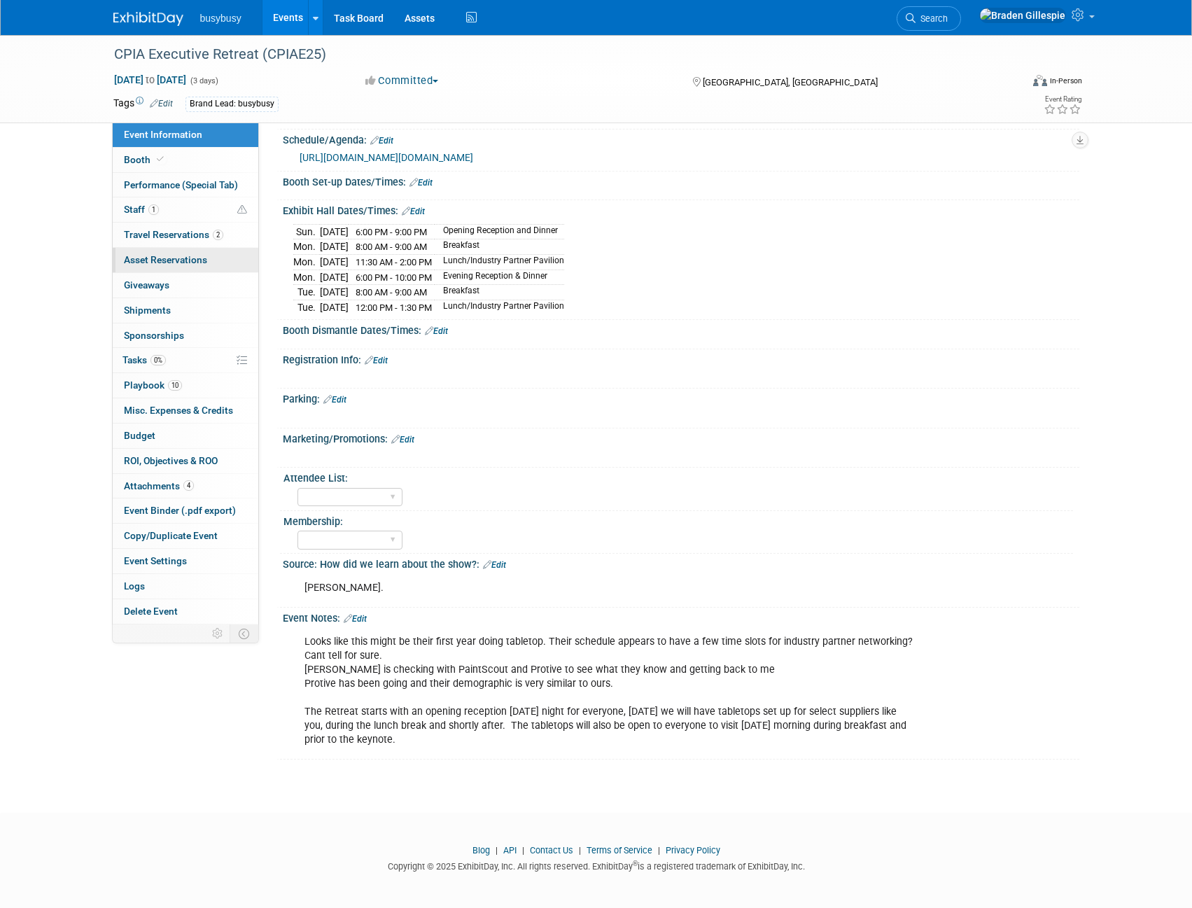
click at [182, 264] on span "Asset Reservations 0" at bounding box center [165, 259] width 83 height 11
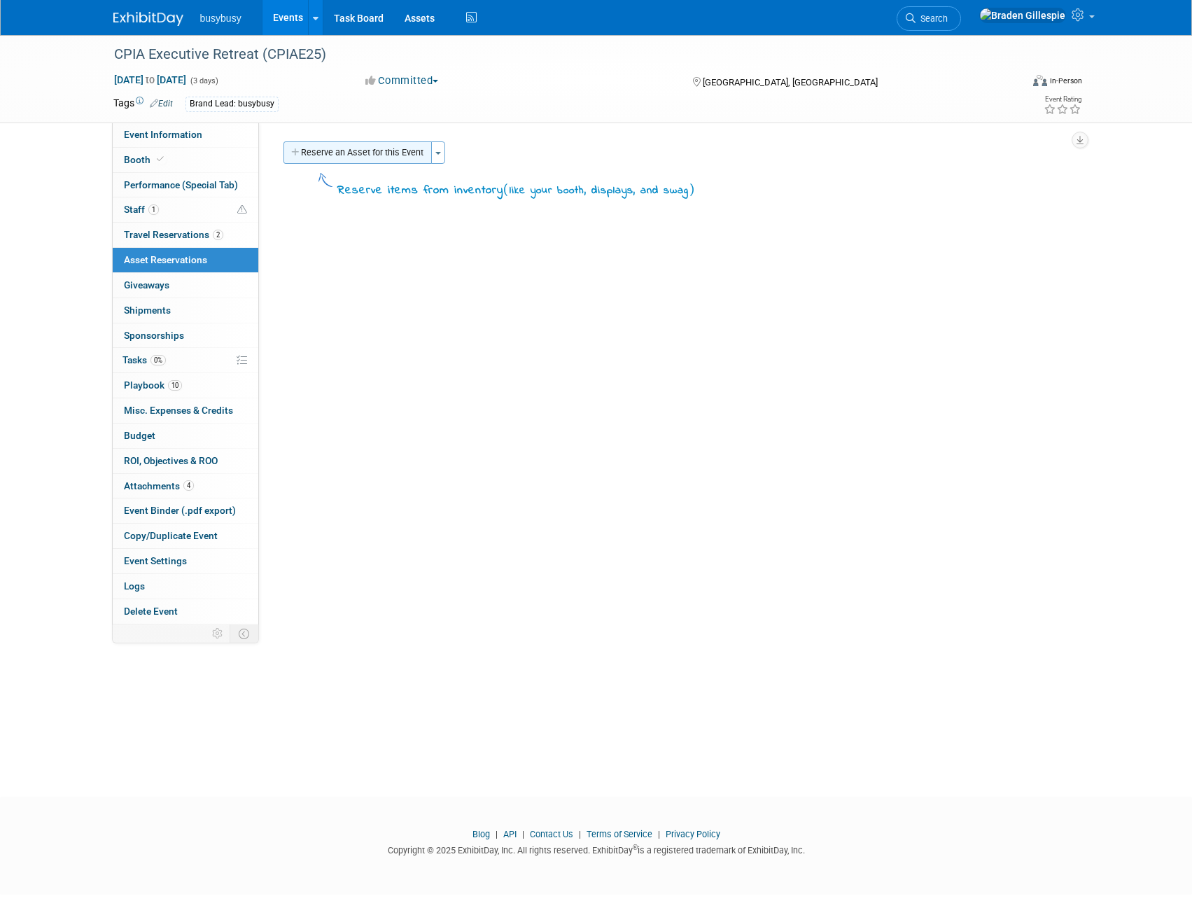
click at [324, 159] on button "Reserve an Asset for this Event" at bounding box center [358, 152] width 148 height 22
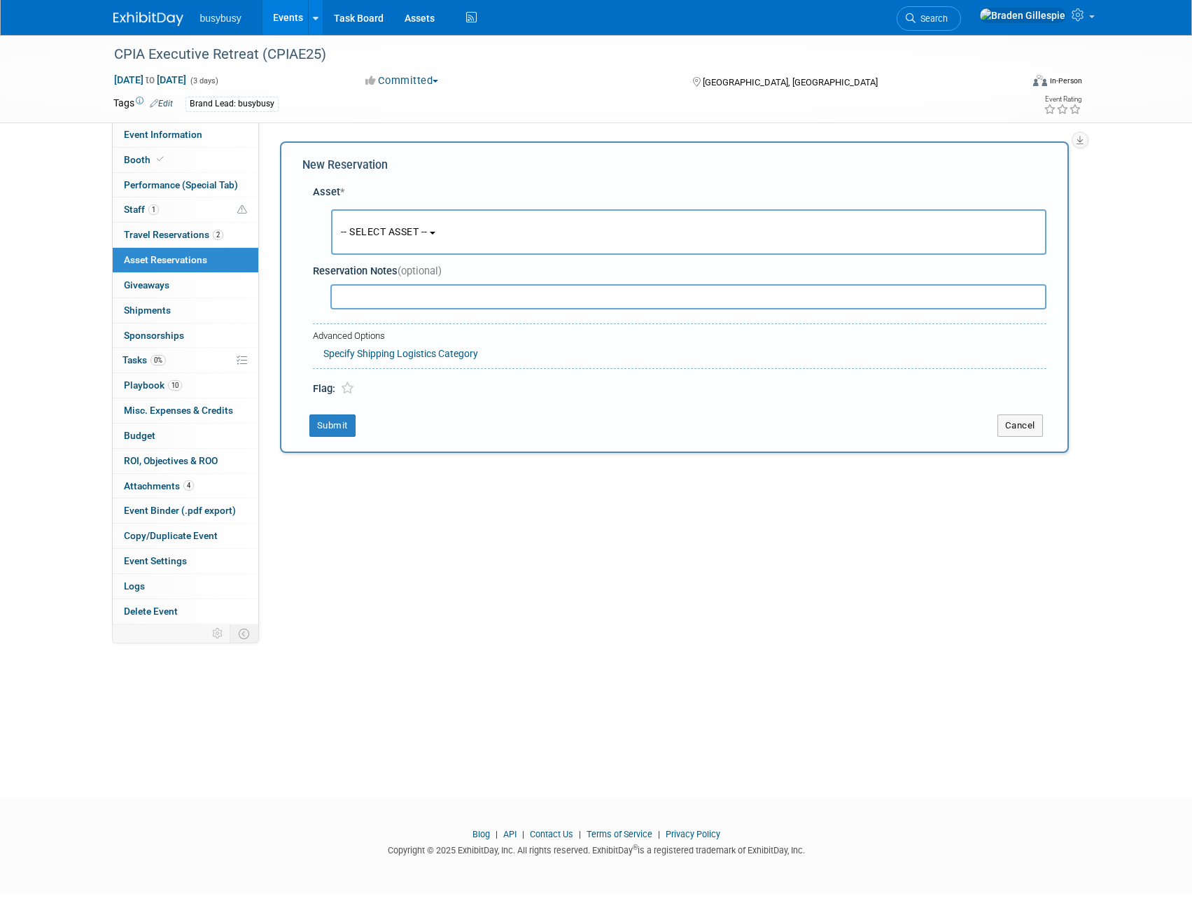
click at [374, 232] on span "-- SELECT ASSET --" at bounding box center [384, 231] width 87 height 11
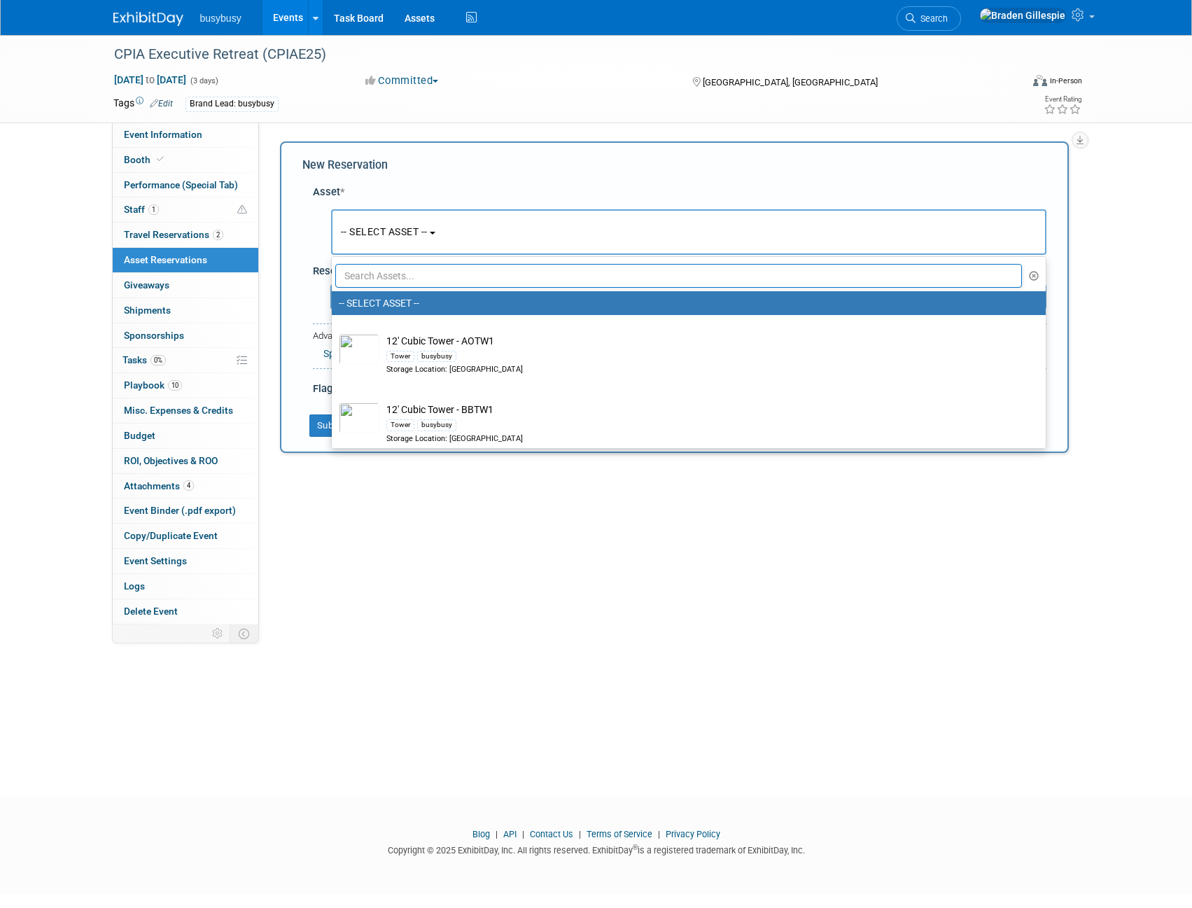
click at [391, 281] on input "text" at bounding box center [679, 276] width 688 height 24
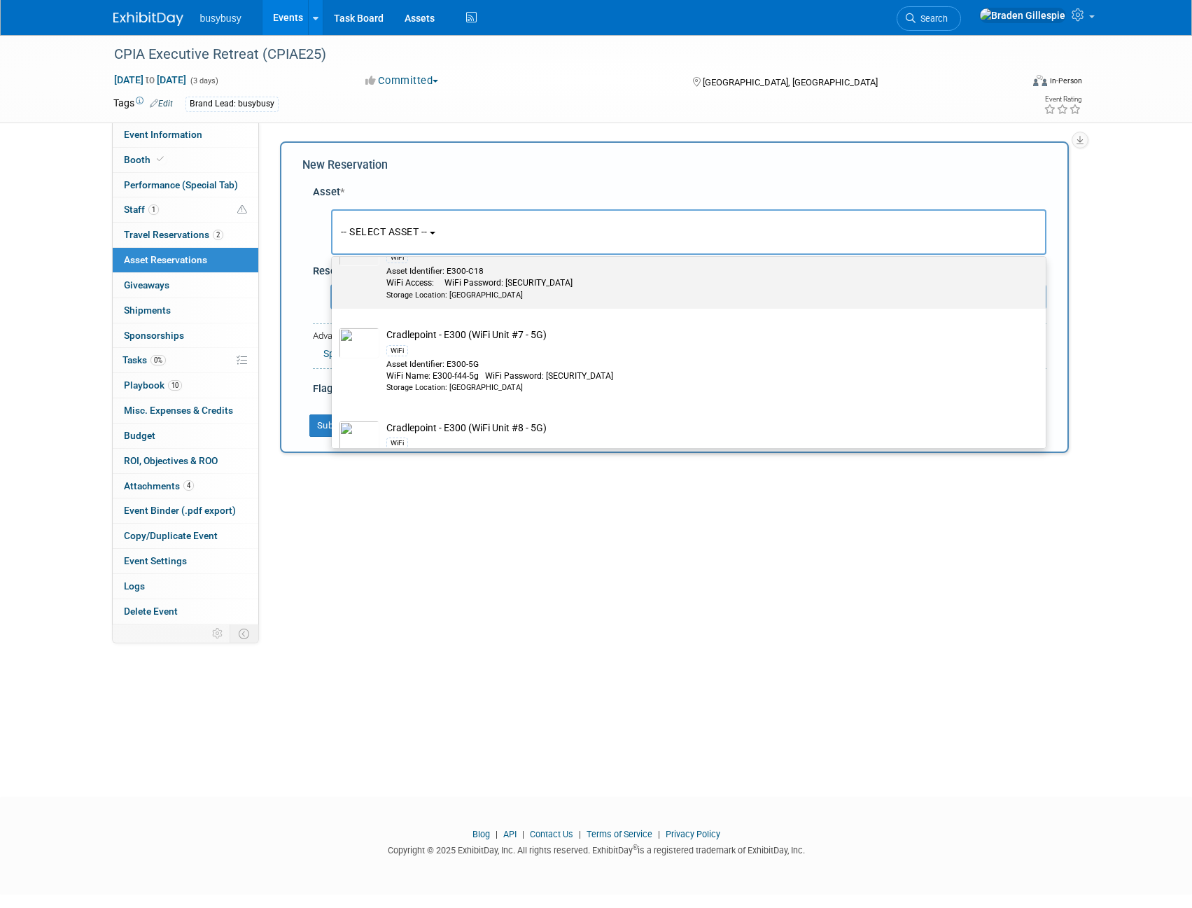
scroll to position [312, 0]
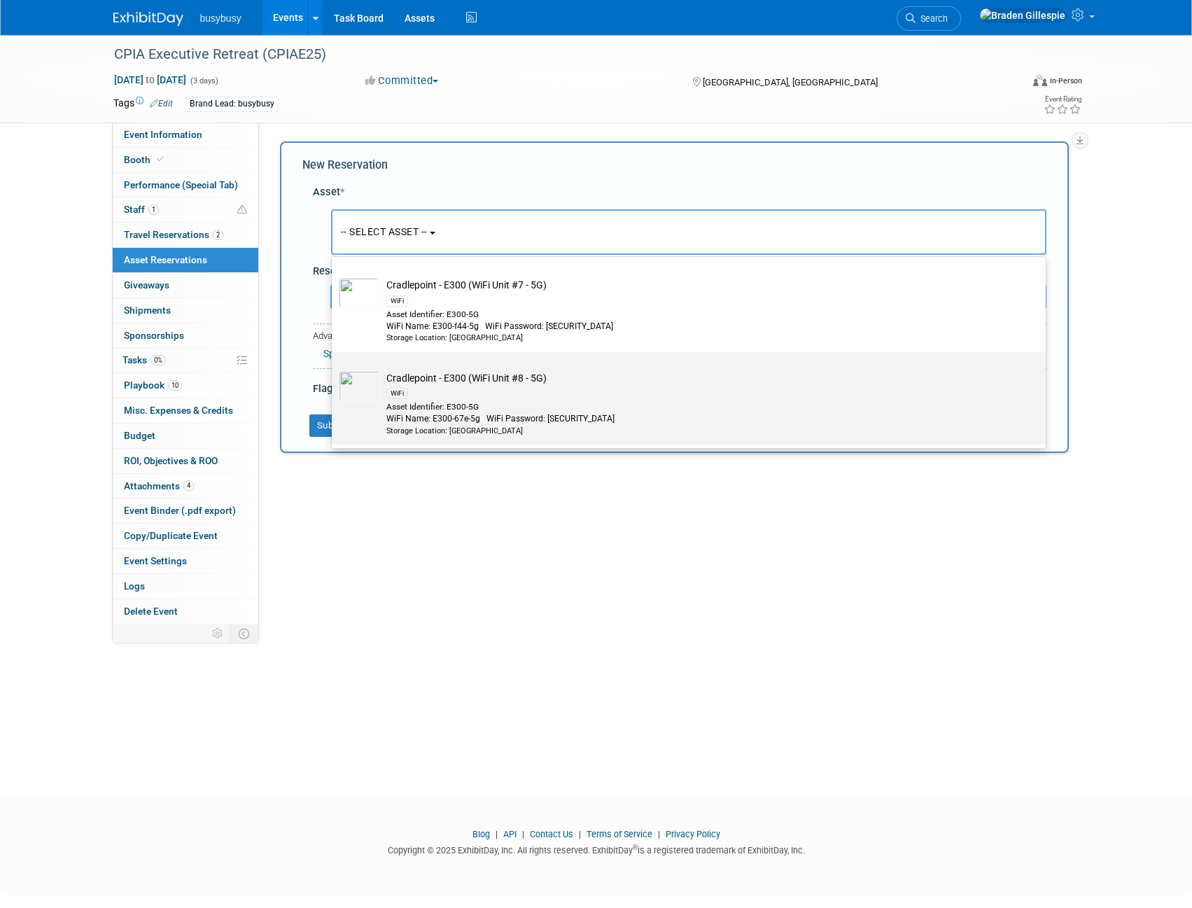
type input "wifi"
click at [506, 393] on div "WiFi" at bounding box center [703, 393] width 632 height 16
click at [334, 369] on input "Cradlepoint - E300 (WiFi Unit #8 - 5G) WiFi Asset Identifier: E300-5G WiFi Name…" at bounding box center [329, 364] width 9 height 9
select select "10723223"
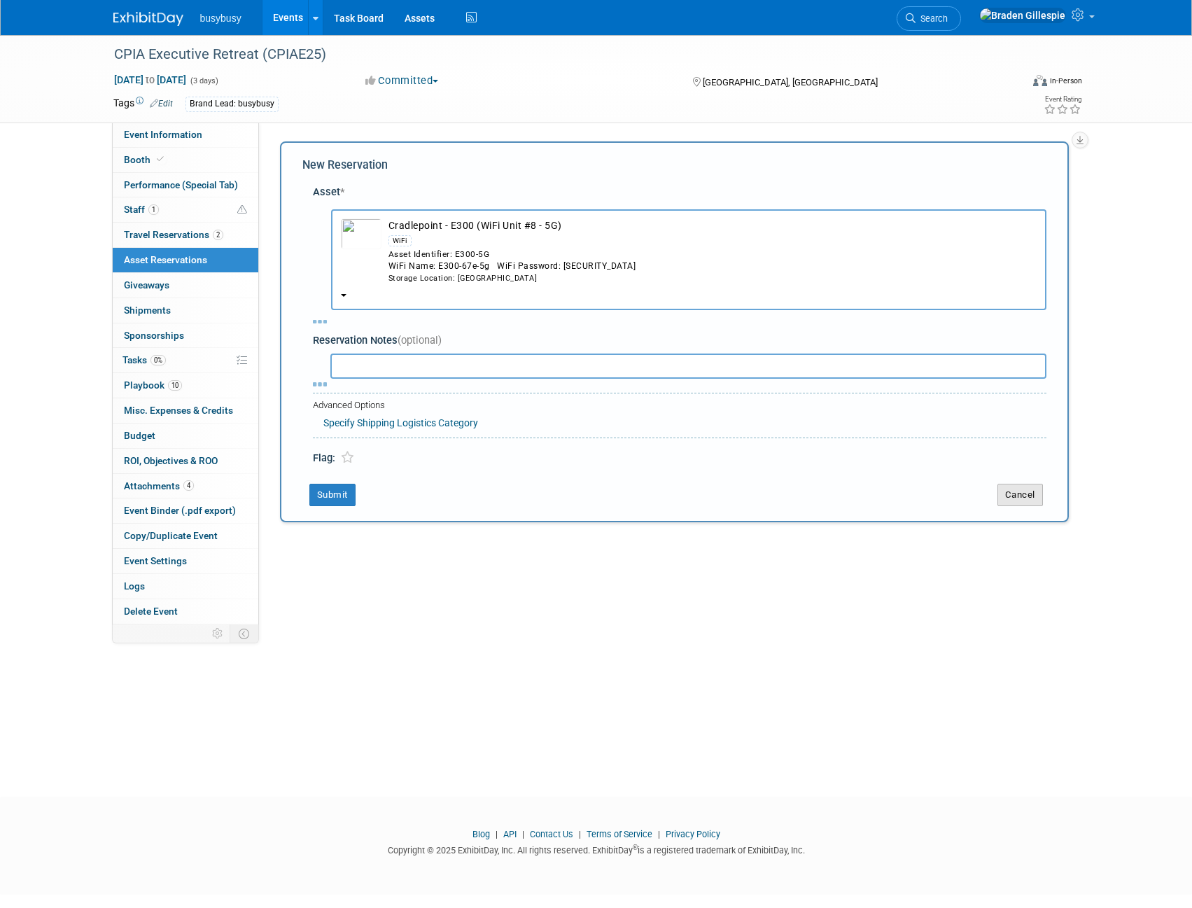
click at [1035, 494] on button "Cancel" at bounding box center [1021, 495] width 46 height 22
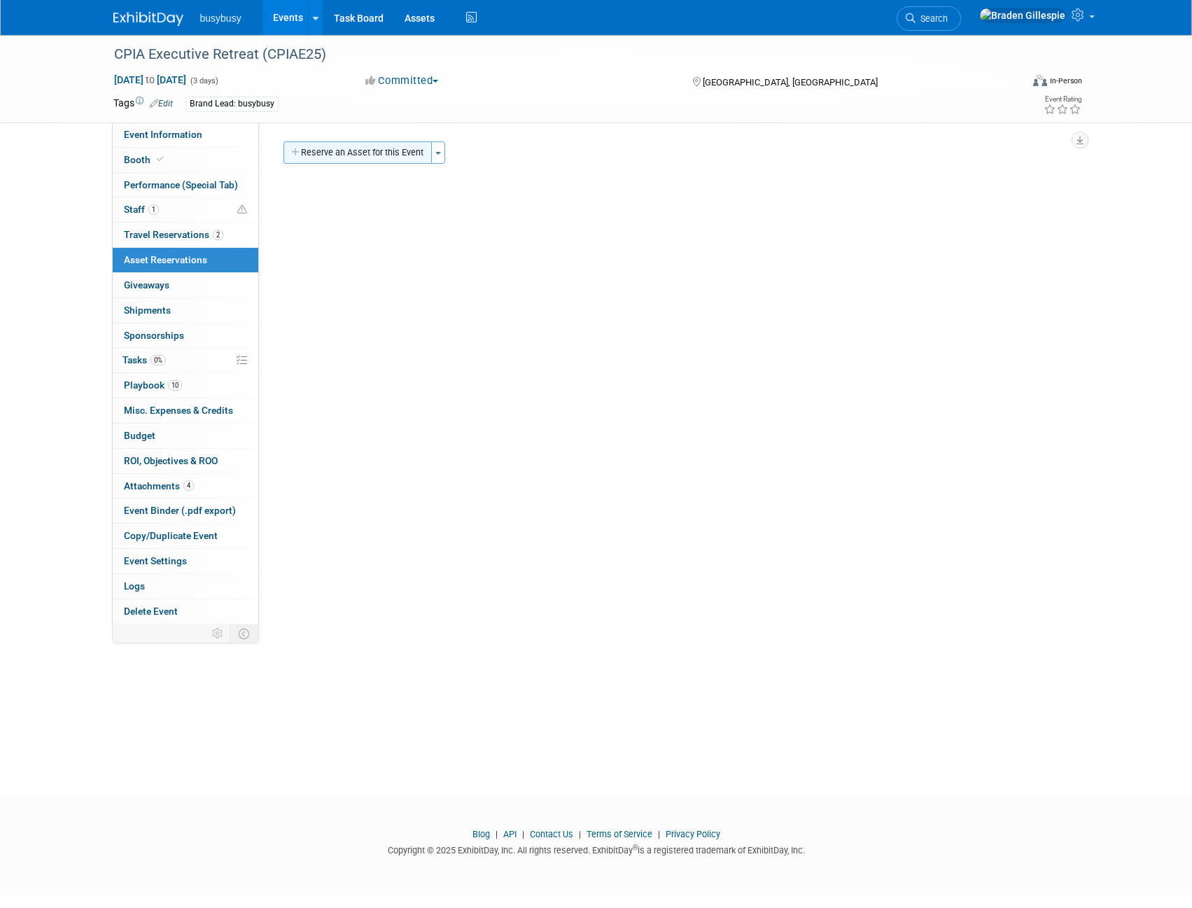
click at [370, 155] on button "Reserve an Asset for this Event" at bounding box center [358, 152] width 148 height 22
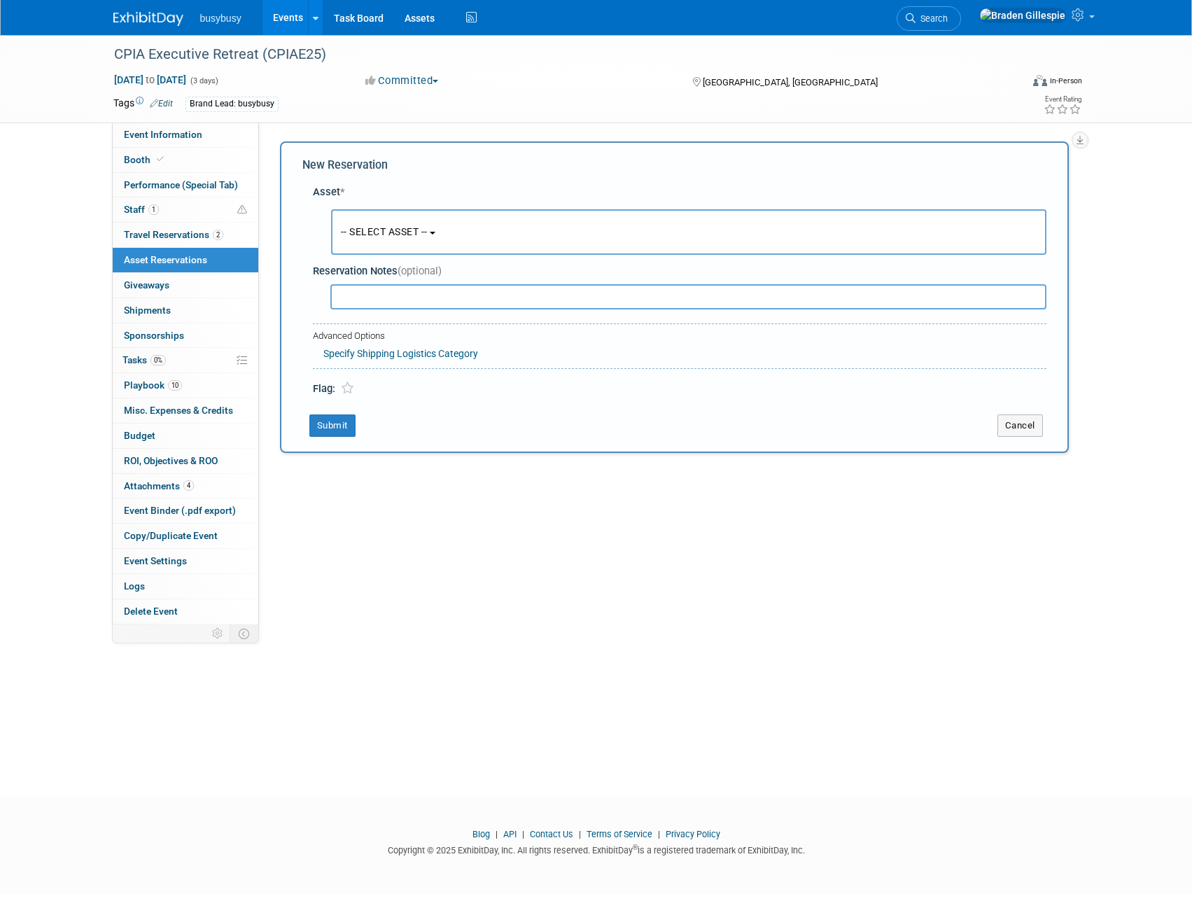
click at [398, 241] on button "-- SELECT ASSET --" at bounding box center [689, 232] width 716 height 46
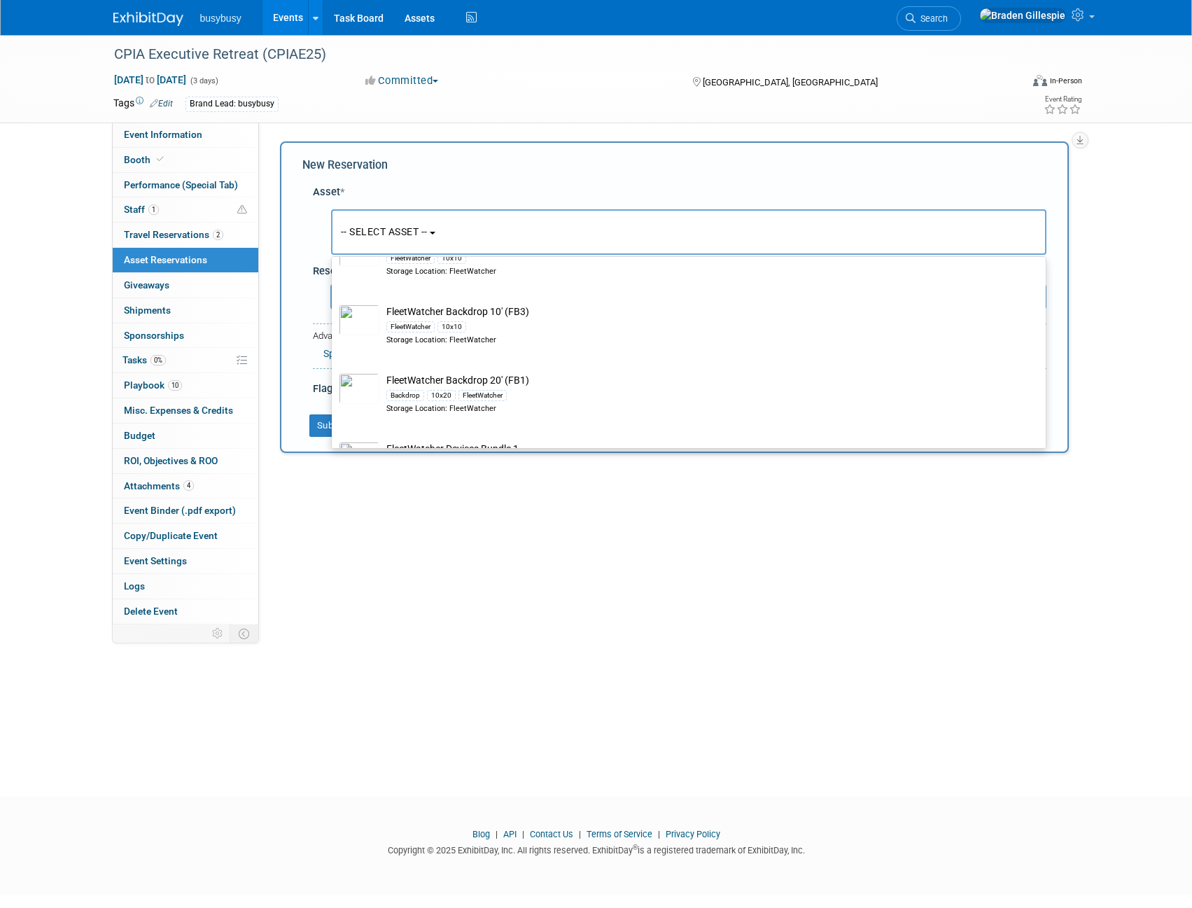
scroll to position [2731, 0]
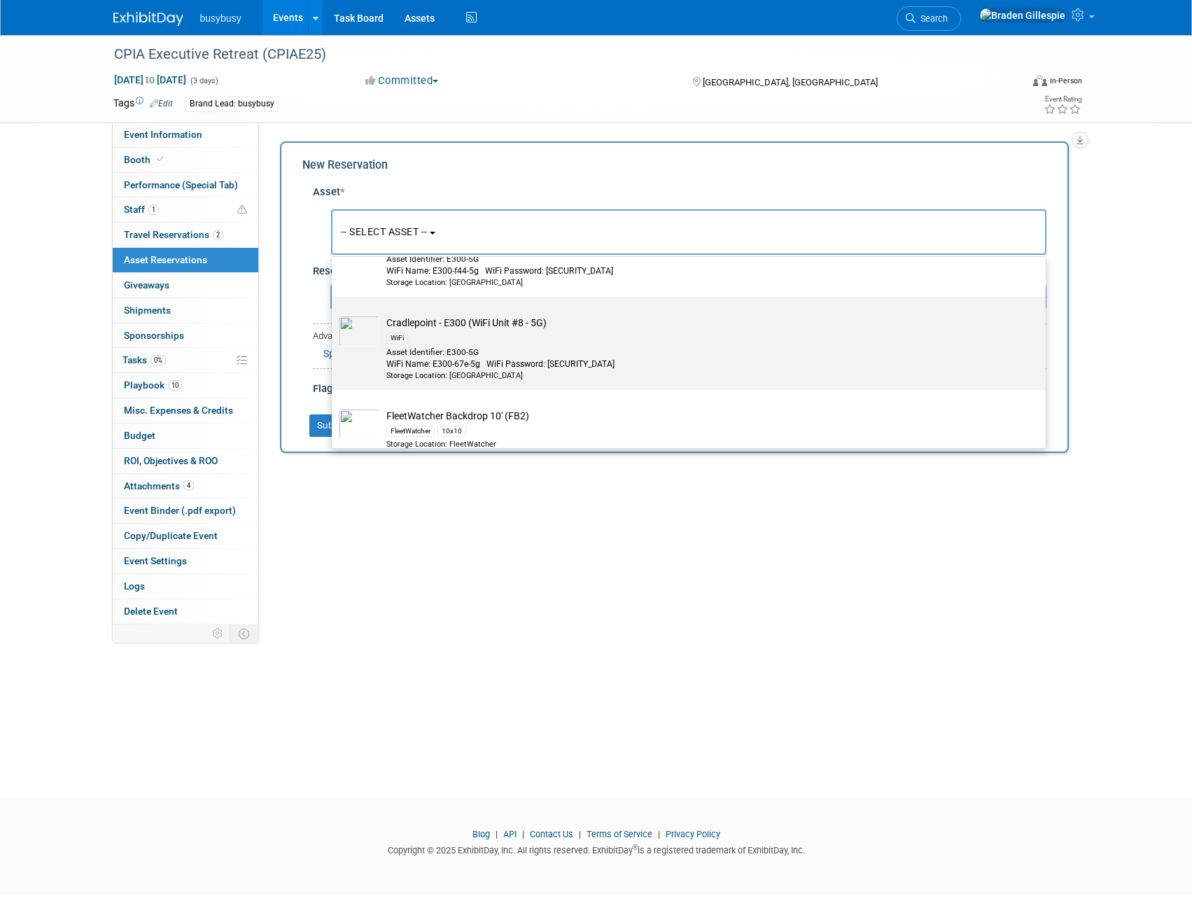
click at [476, 346] on div "WiFi" at bounding box center [703, 338] width 632 height 16
click at [334, 314] on input "Cradlepoint - E300 (WiFi Unit #8 - 5G) WiFi Asset Identifier: E300-5G WiFi Name…" at bounding box center [329, 309] width 9 height 9
select select "10723223"
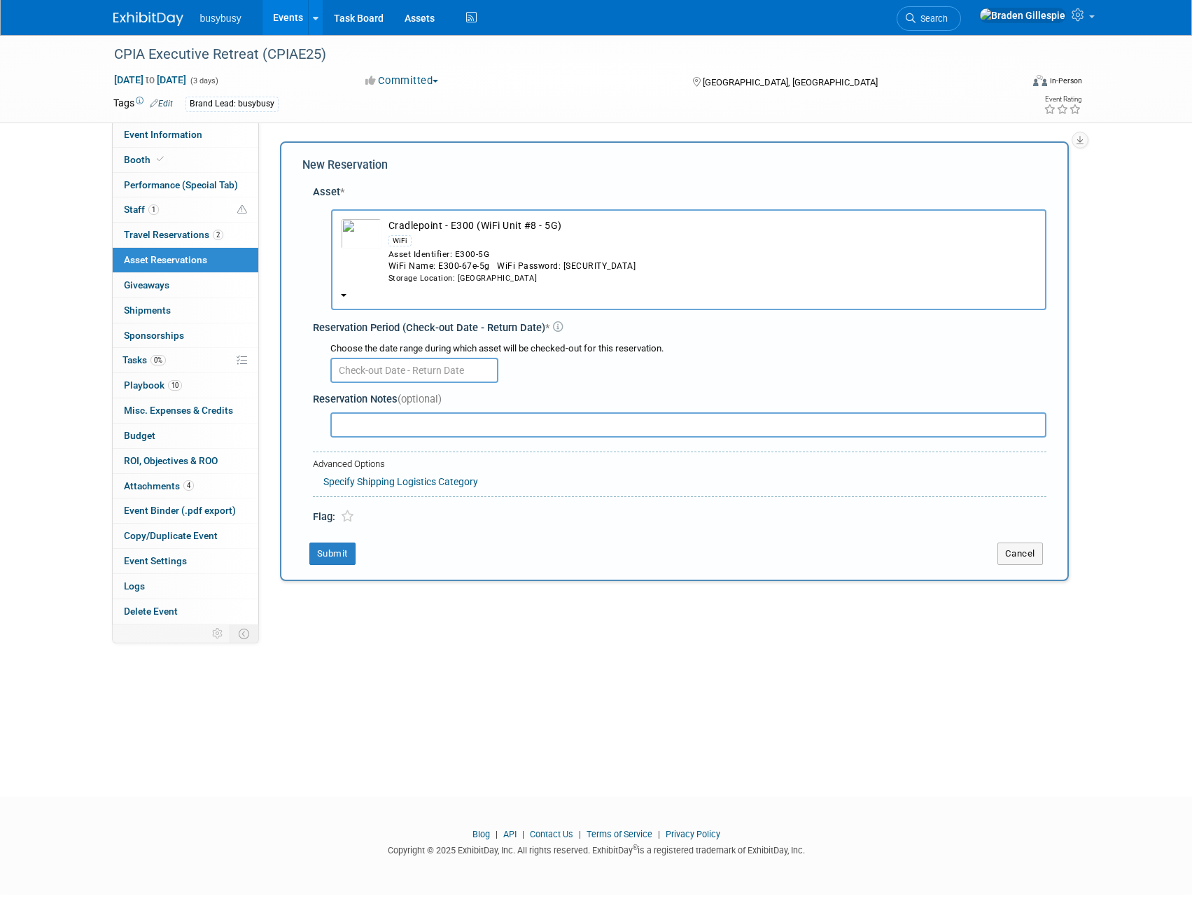
click at [388, 366] on input "text" at bounding box center [415, 370] width 168 height 25
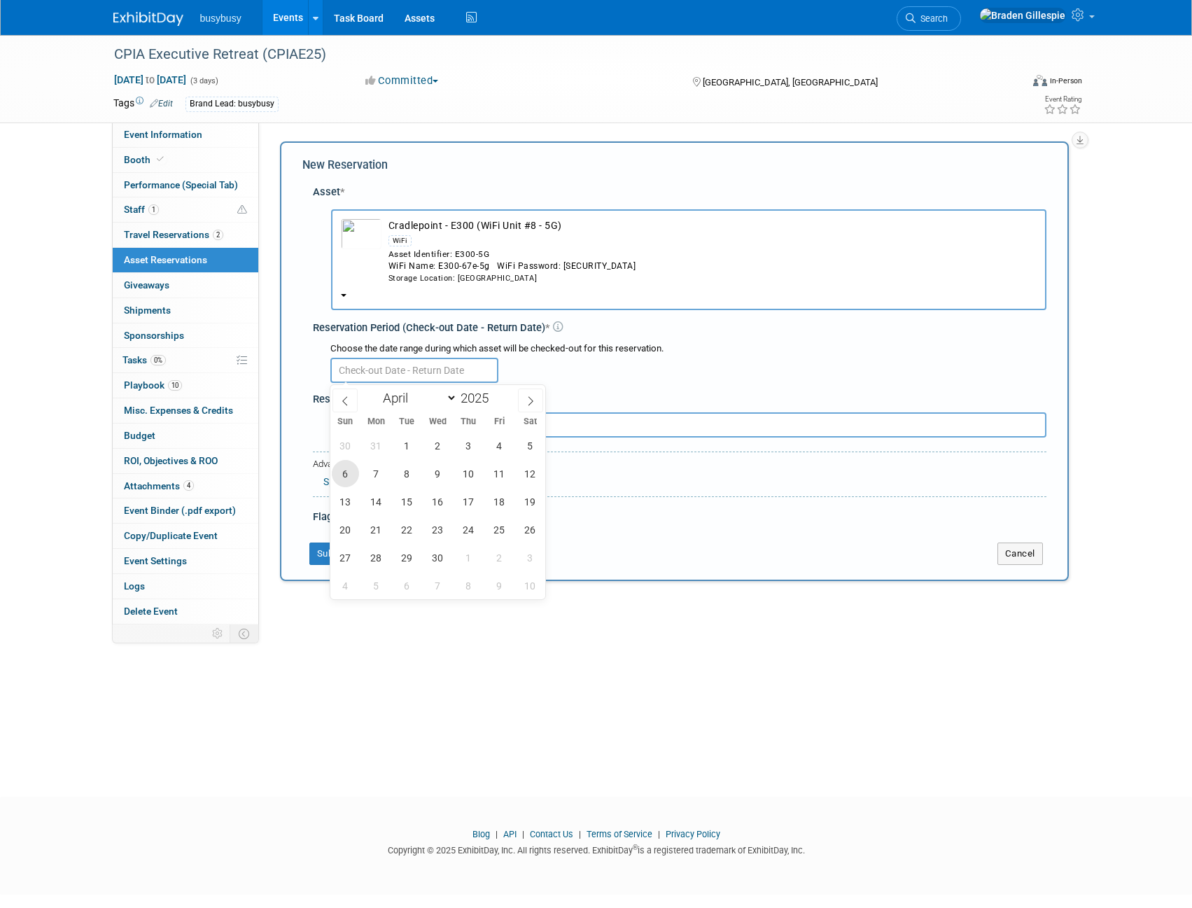
click at [343, 474] on span "6" at bounding box center [345, 473] width 27 height 27
click at [433, 473] on span "9" at bounding box center [437, 473] width 27 height 27
type input "Apr 6, 2025 to Apr 9, 2025"
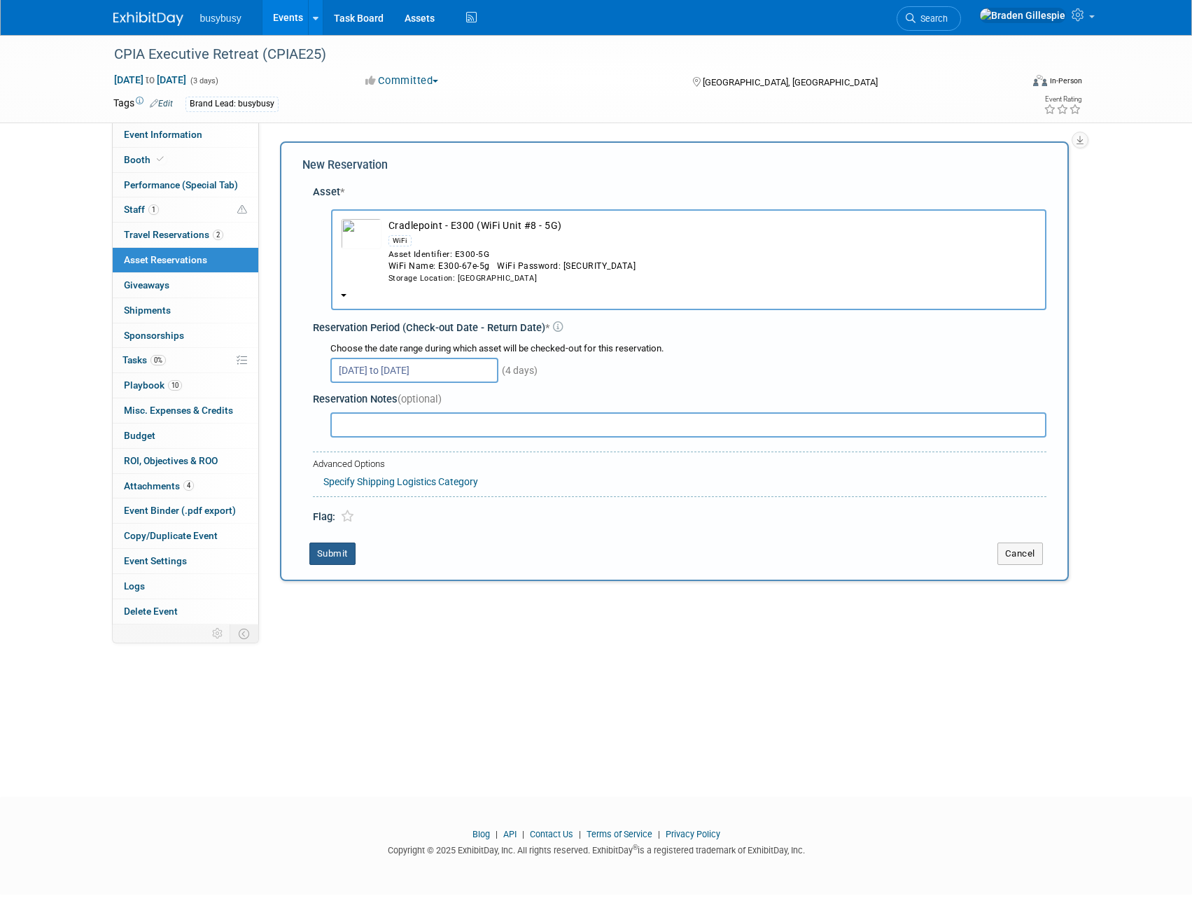
click at [339, 552] on button "Submit" at bounding box center [333, 554] width 46 height 22
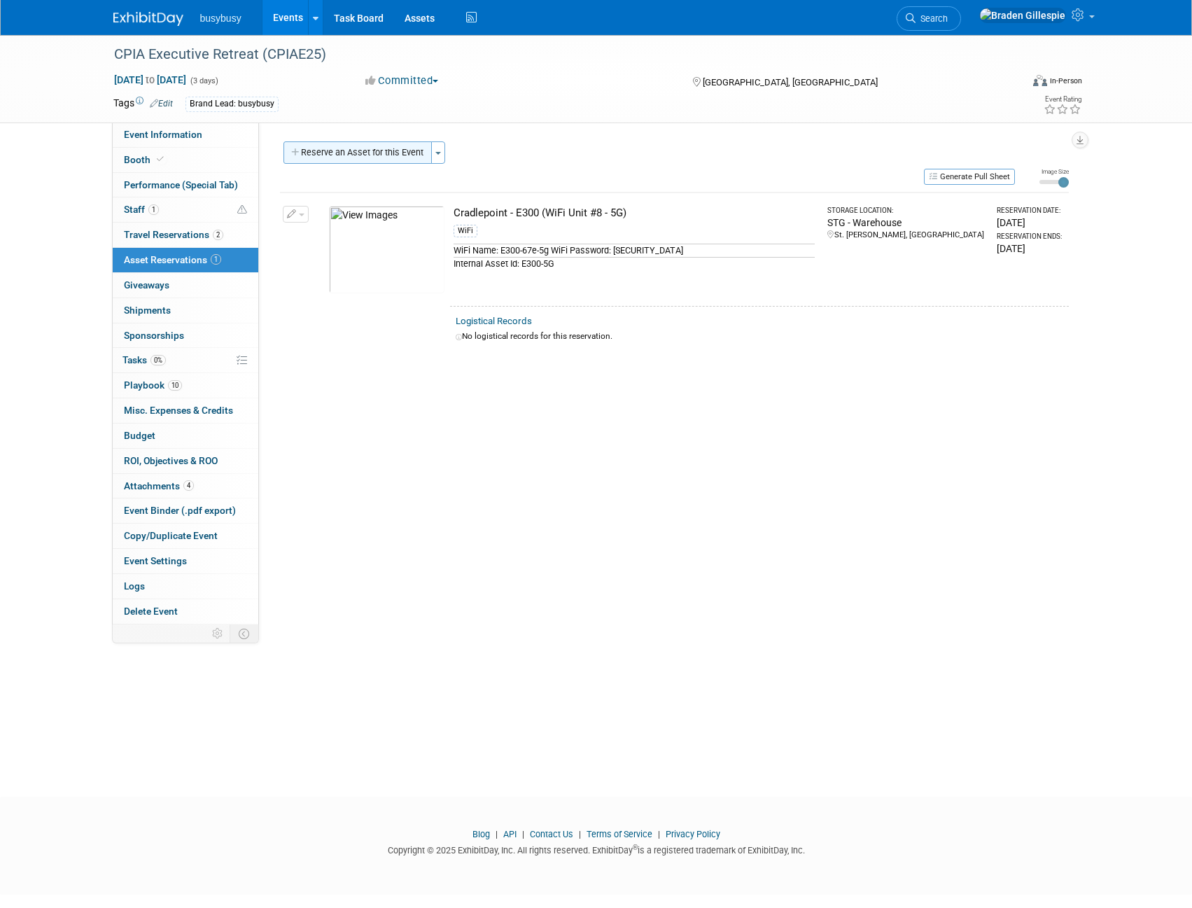
click at [329, 153] on button "Reserve an Asset for this Event" at bounding box center [358, 152] width 148 height 22
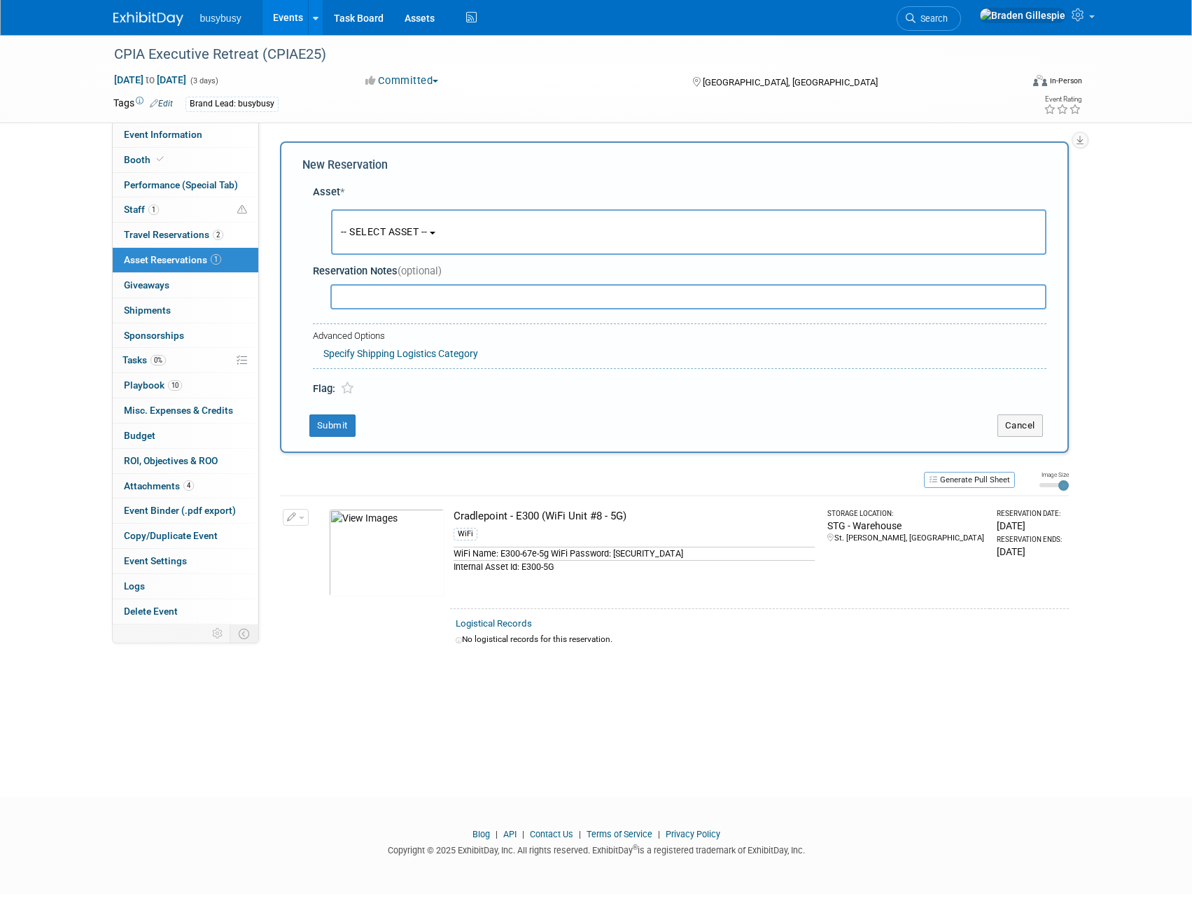
click at [392, 239] on button "-- SELECT ASSET --" at bounding box center [689, 232] width 716 height 46
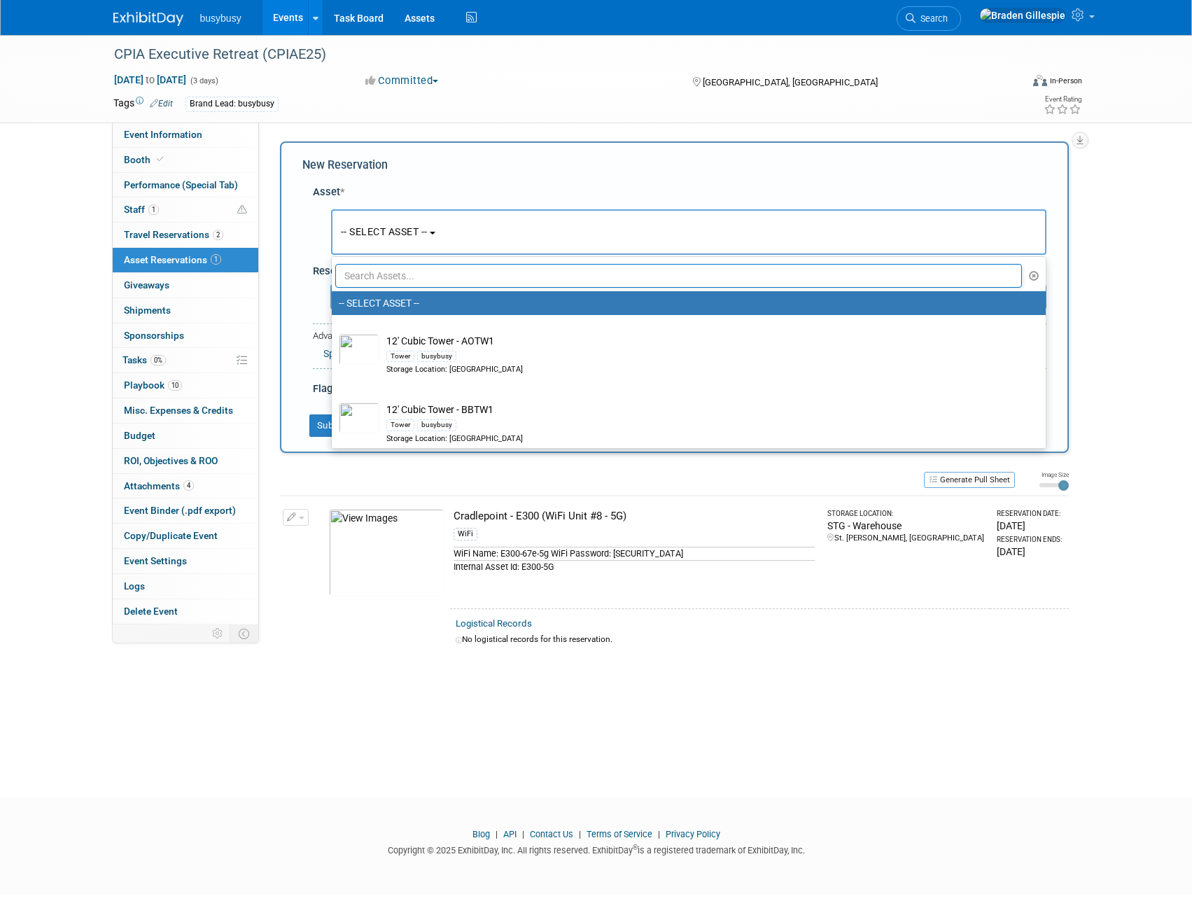
click at [1093, 231] on div "CPIA Executive Retreat (CPIAE25) Apr 6, 2025 to Apr 8, 2025 (3 days) Apr 6, 202…" at bounding box center [596, 403] width 1192 height 737
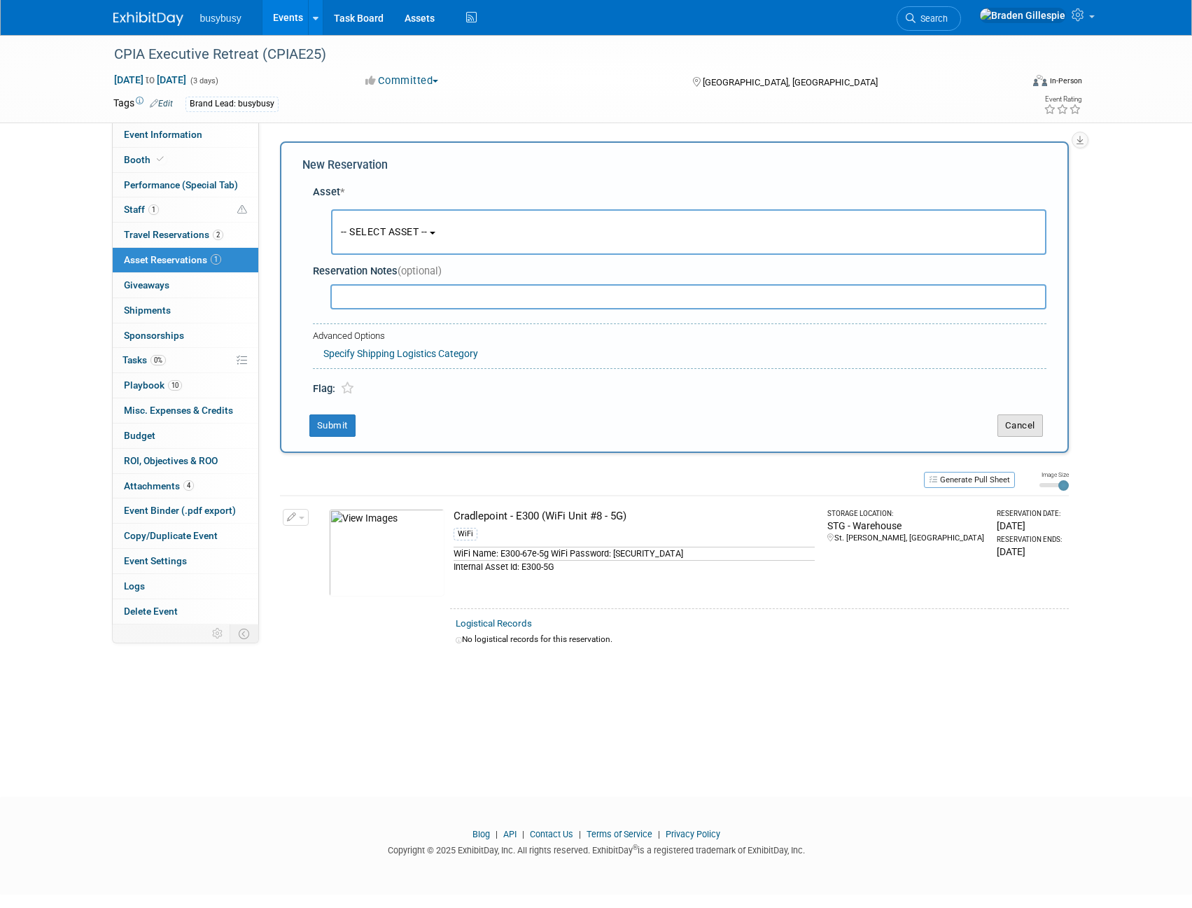
click at [1030, 425] on button "Cancel" at bounding box center [1021, 426] width 46 height 22
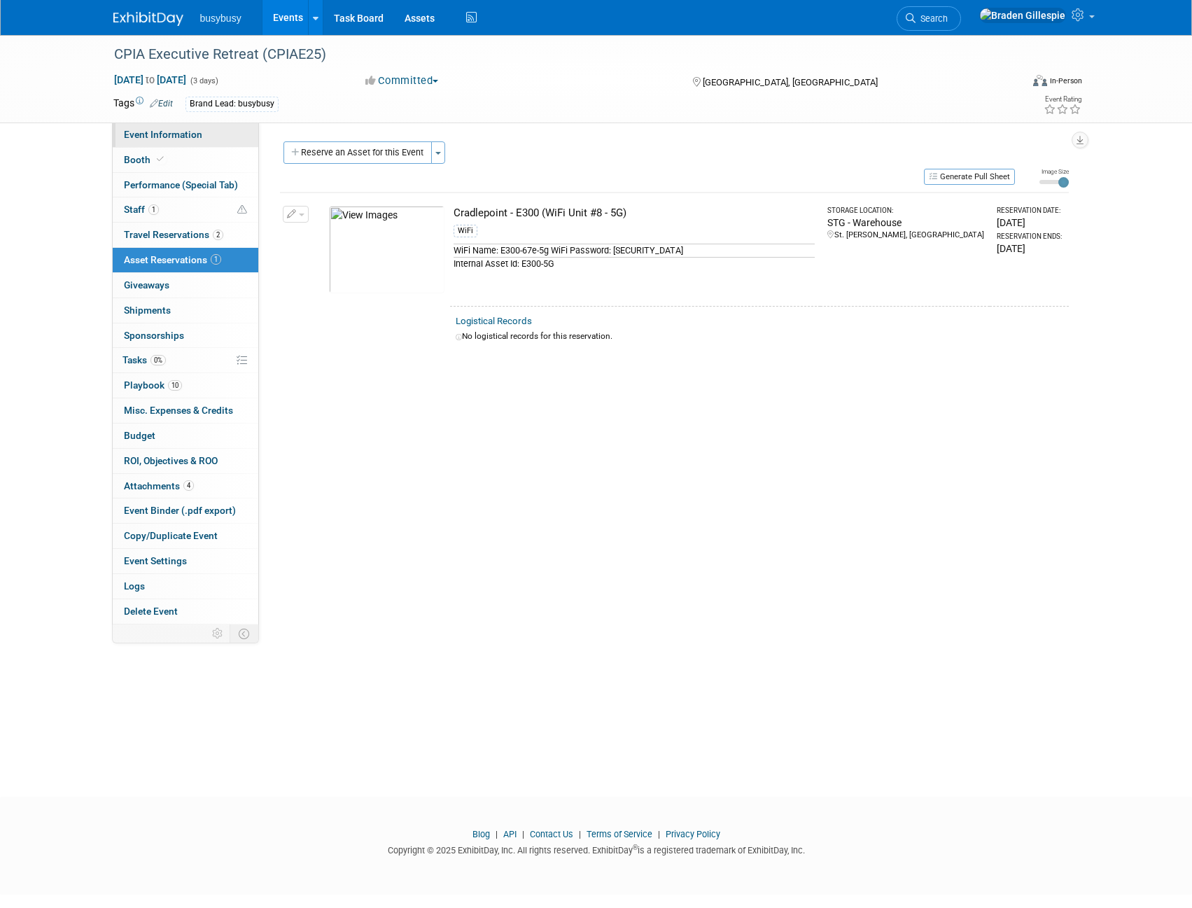
click at [183, 138] on span "Event Information" at bounding box center [163, 134] width 78 height 11
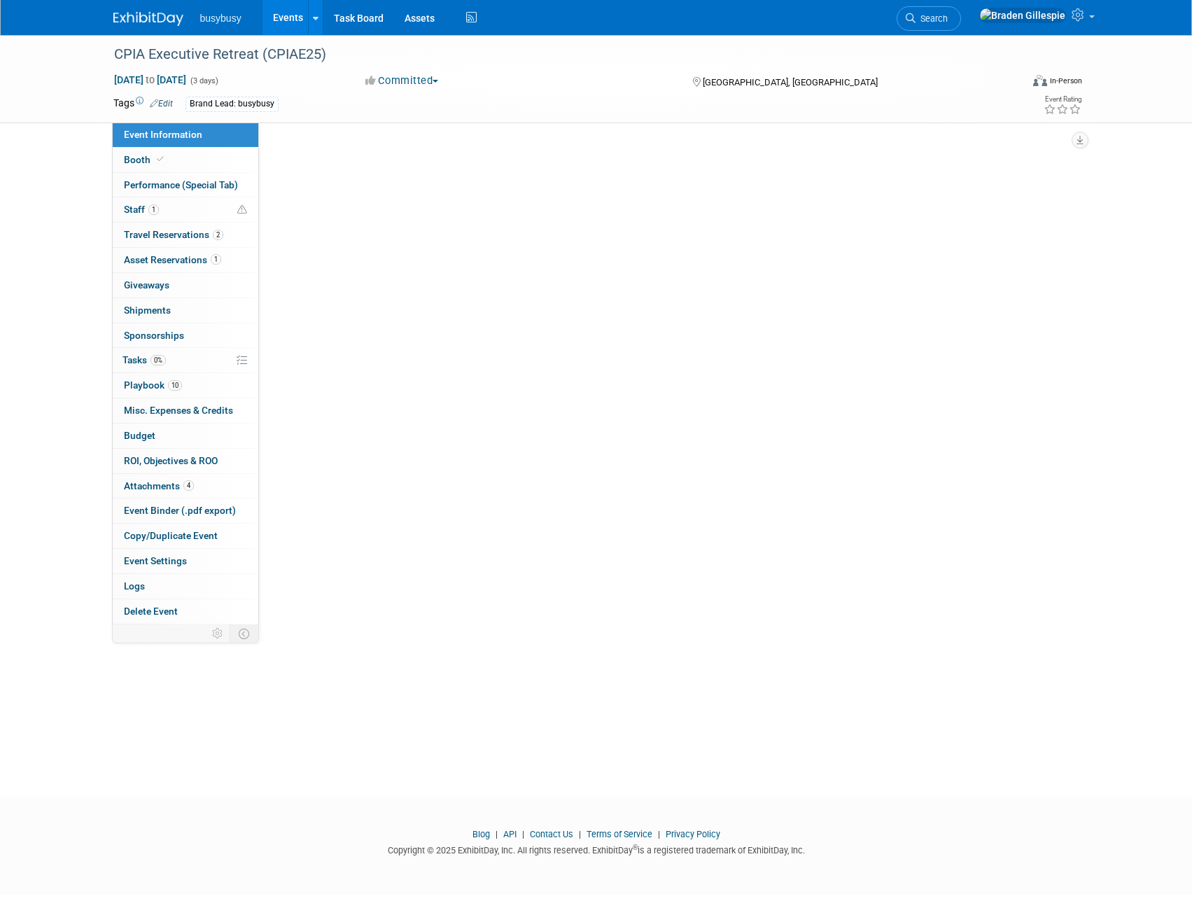
select select "BusyBusy"
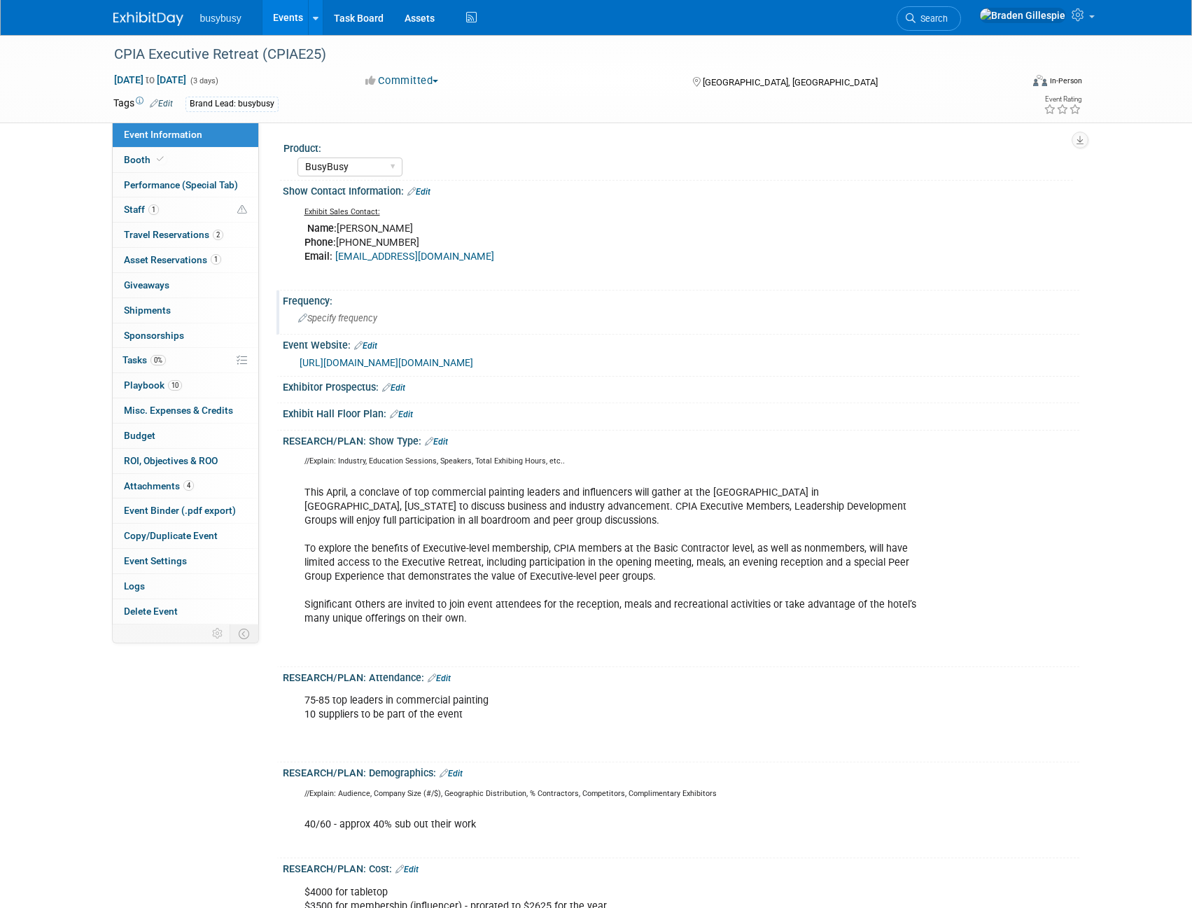
click at [370, 326] on div "Specify frequency" at bounding box center [681, 318] width 776 height 22
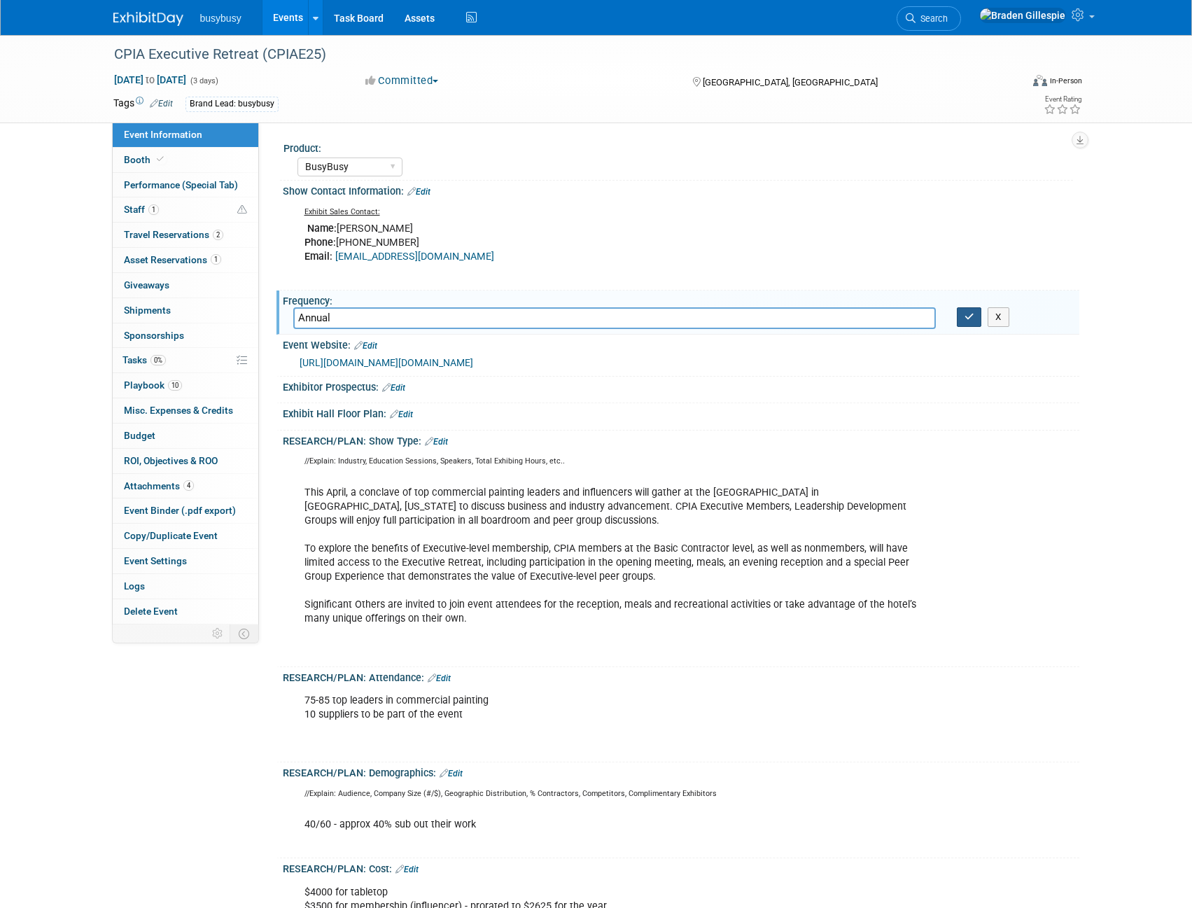
type input "Annual"
click at [964, 324] on button "button" at bounding box center [969, 317] width 25 height 20
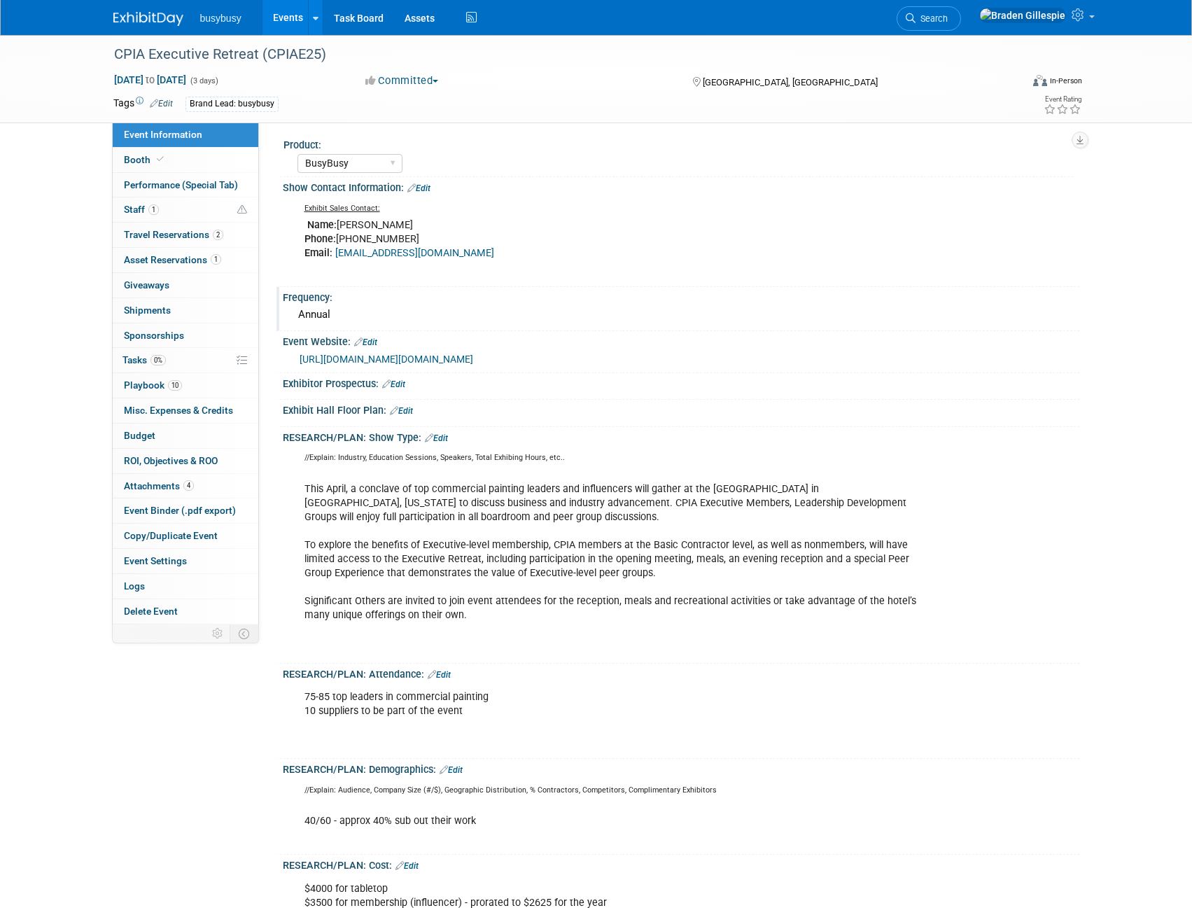
scroll to position [0, 0]
